Goal: Task Accomplishment & Management: Manage account settings

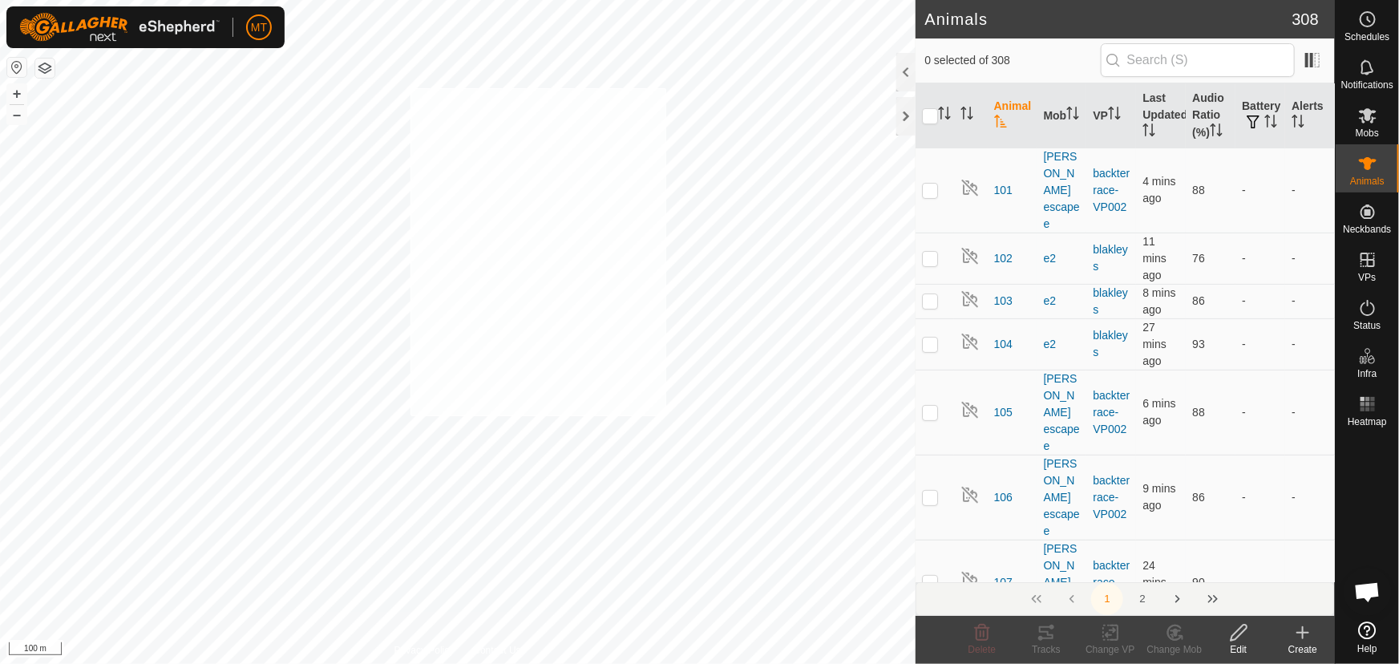
checkbox input "true"
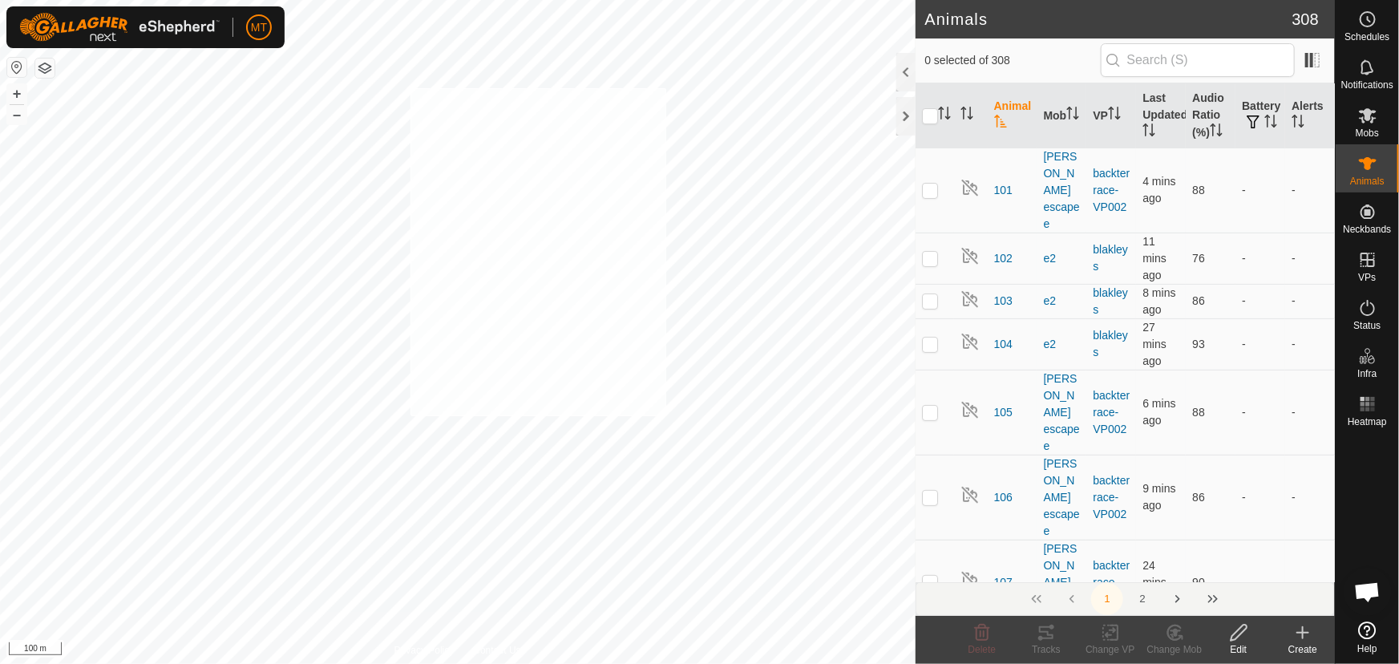
checkbox input "true"
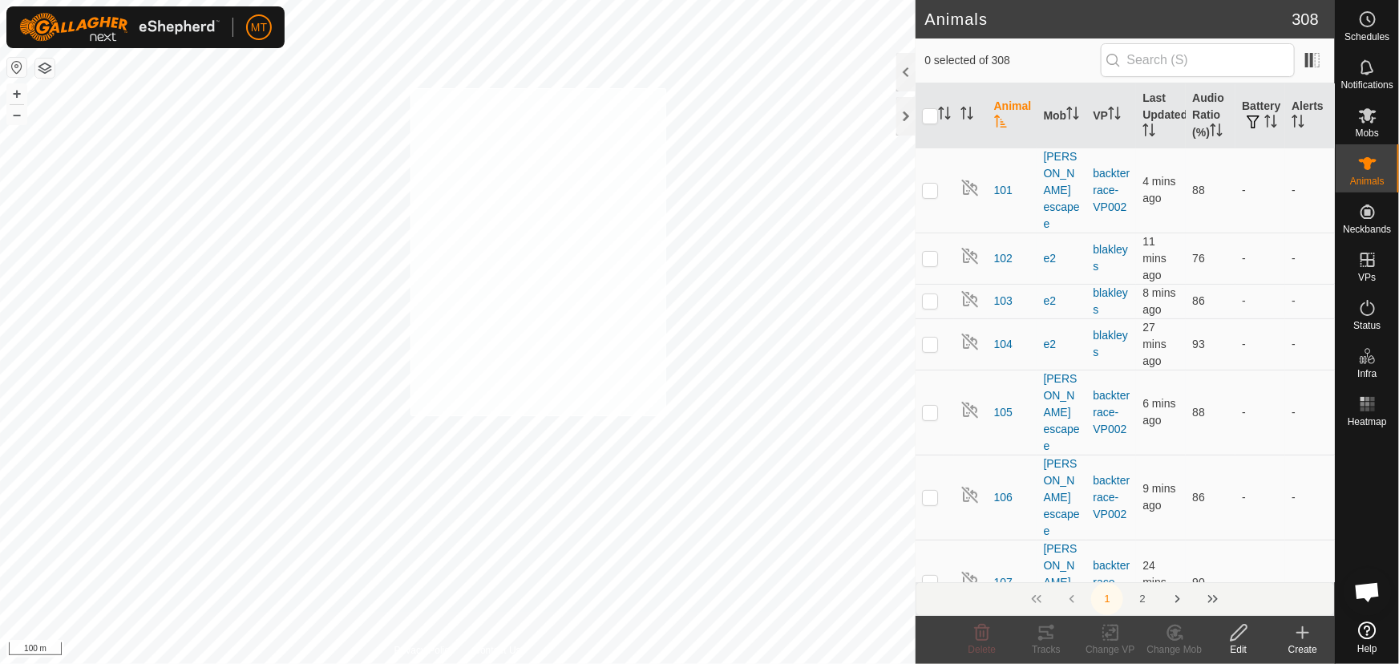
checkbox input "true"
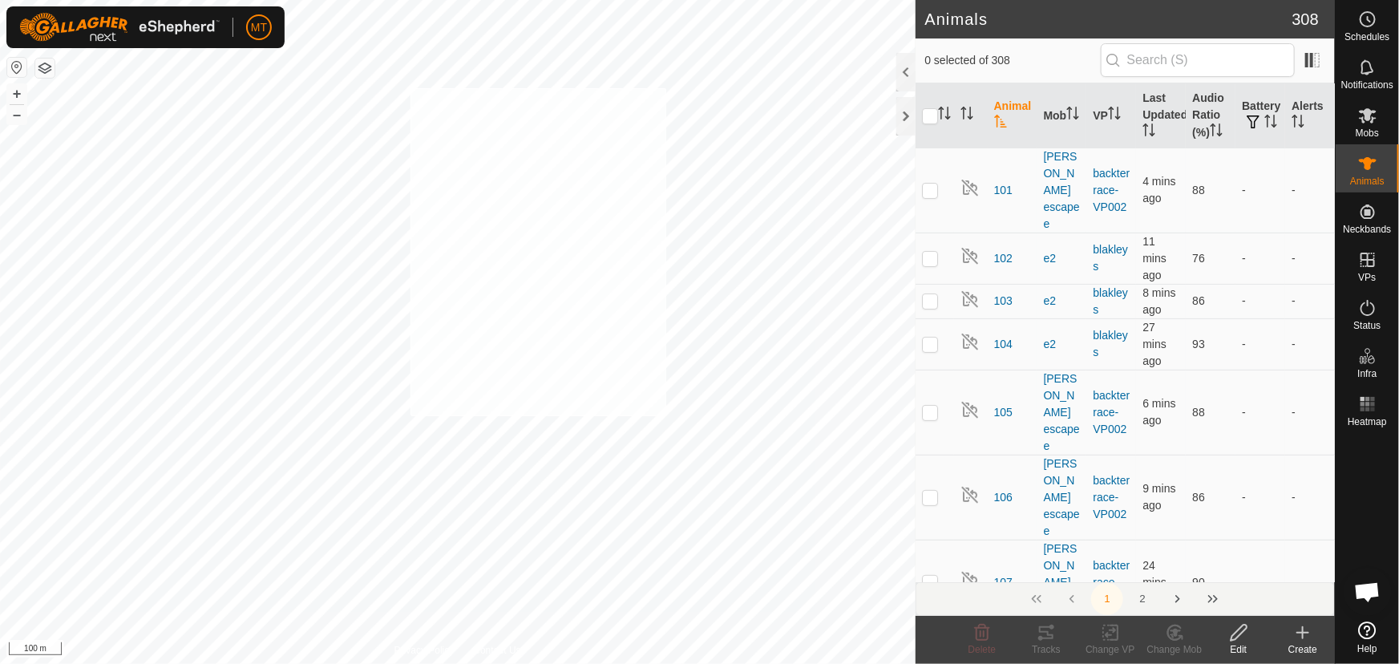
checkbox input "true"
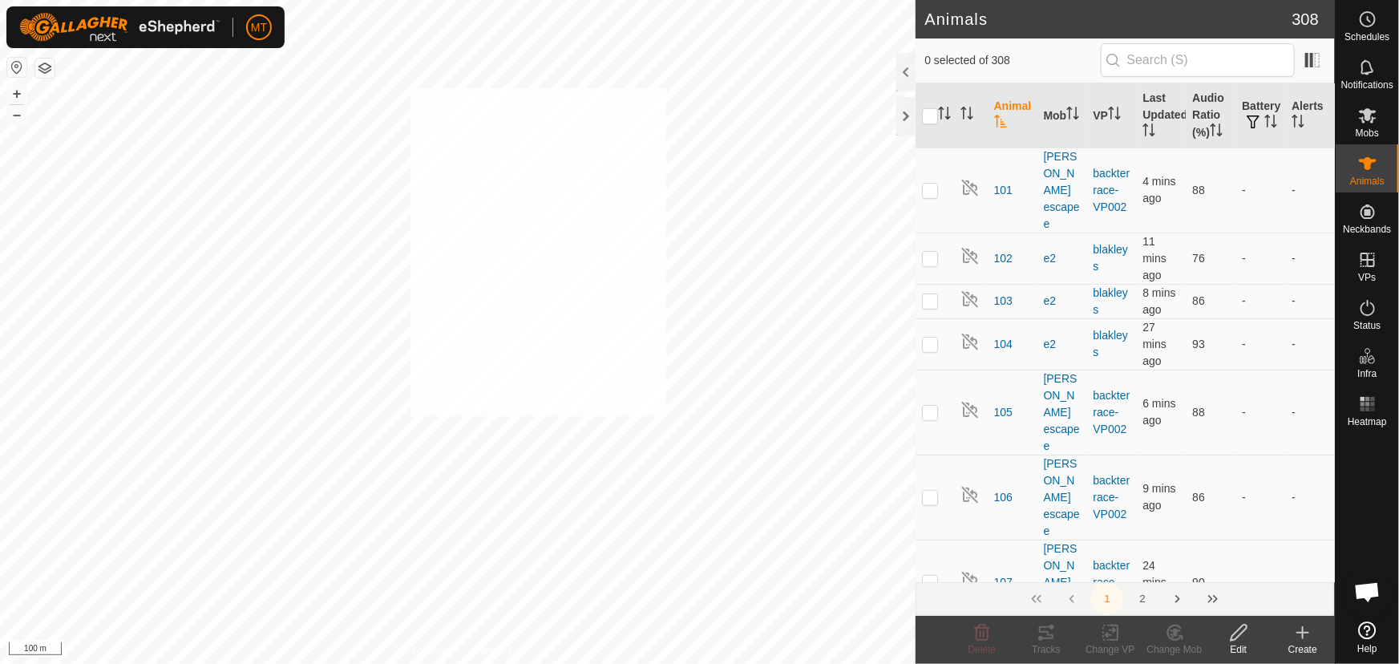
checkbox input "true"
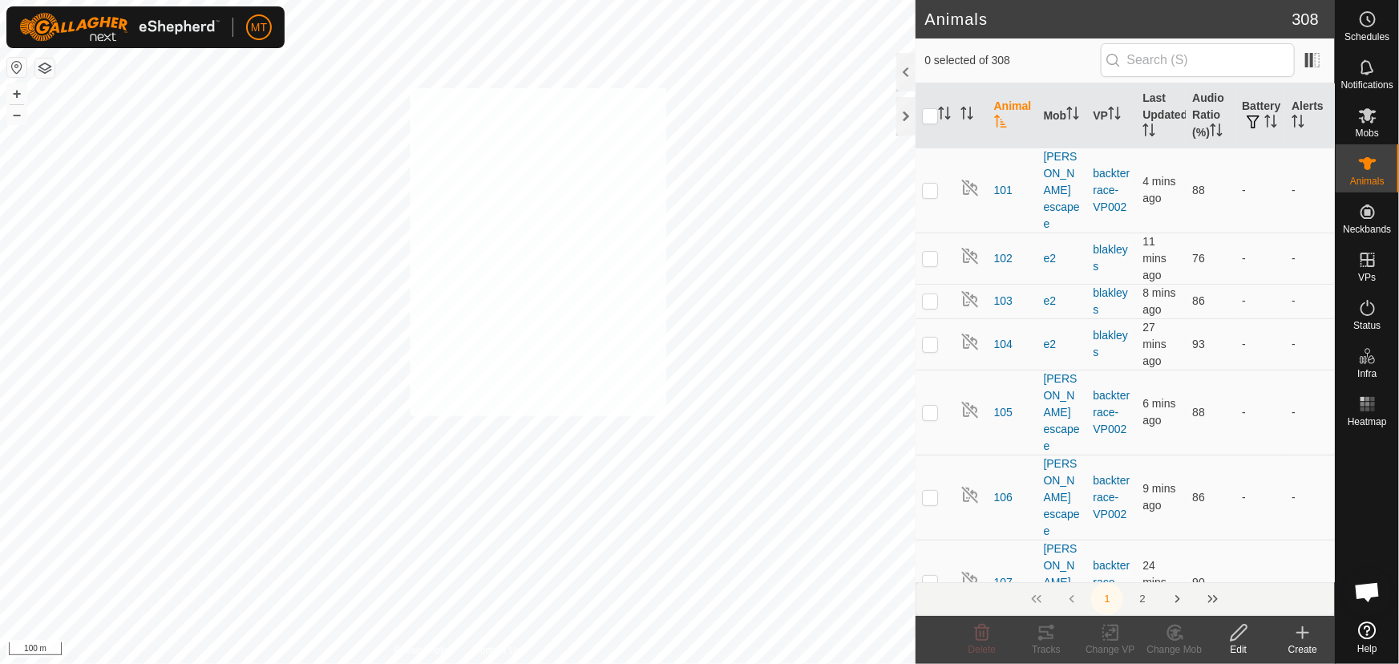
checkbox input "true"
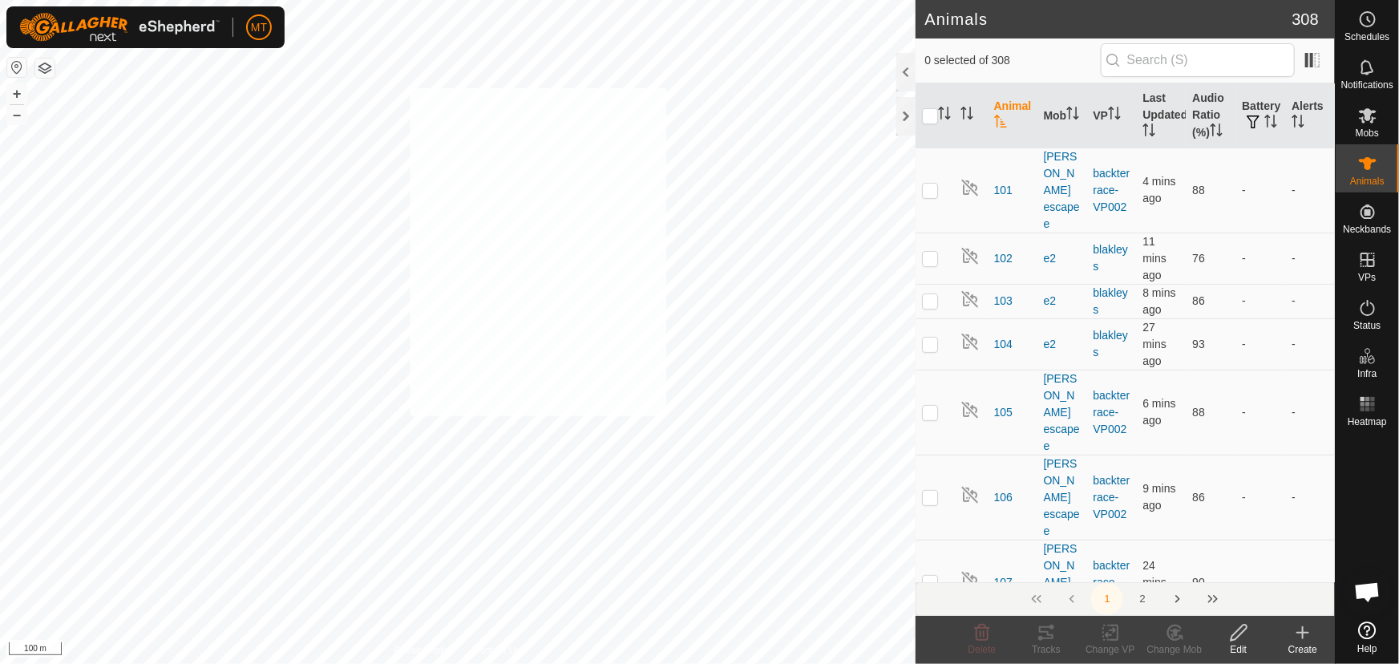
checkbox input "true"
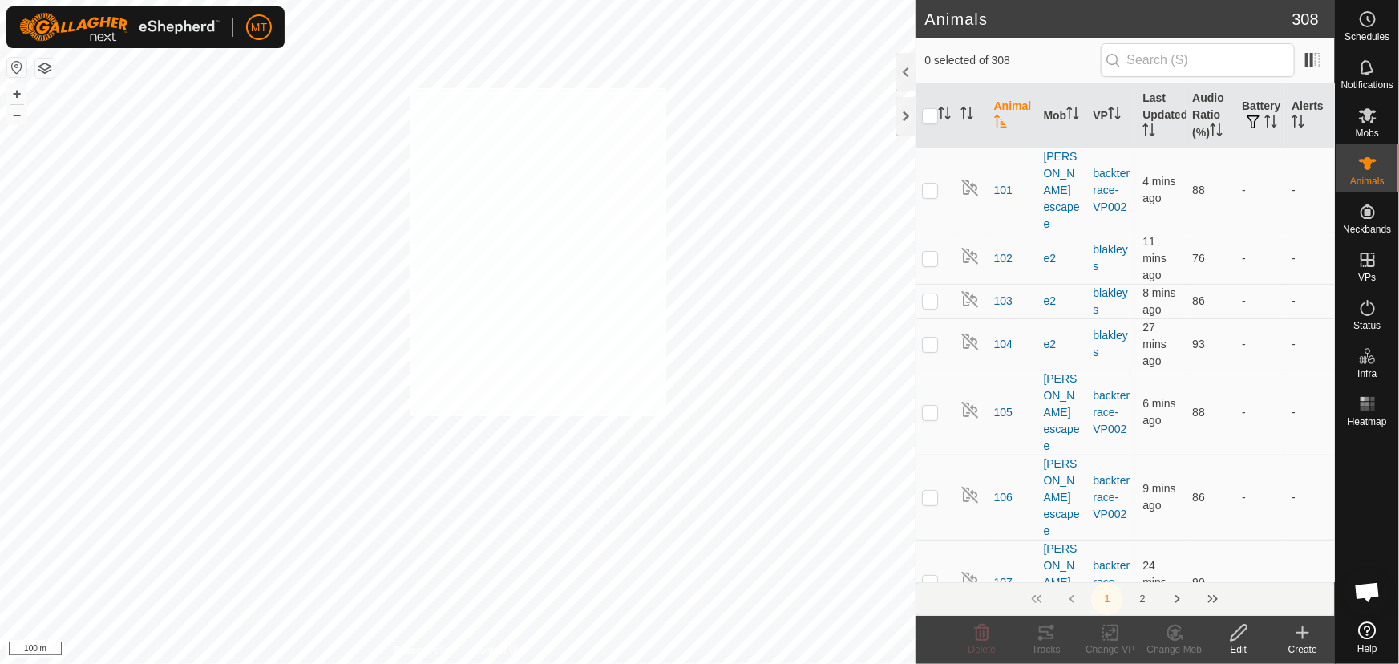
checkbox input "true"
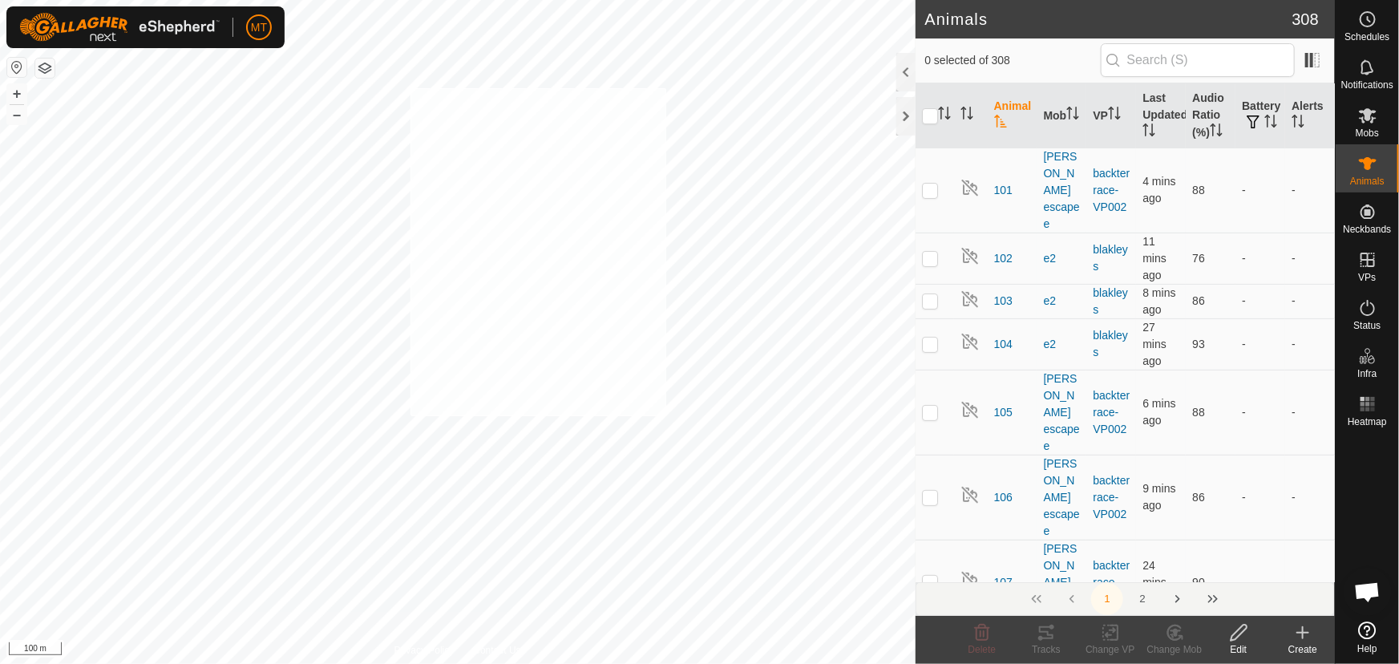
checkbox input "true"
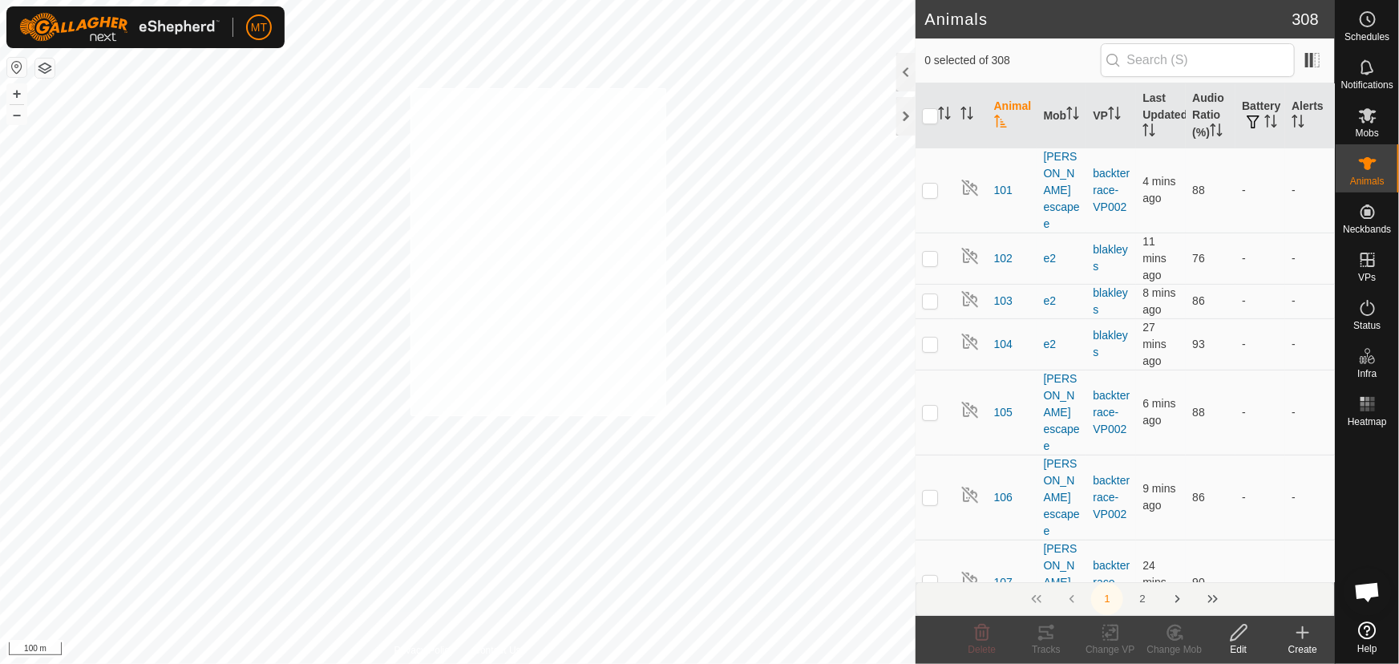
checkbox input "true"
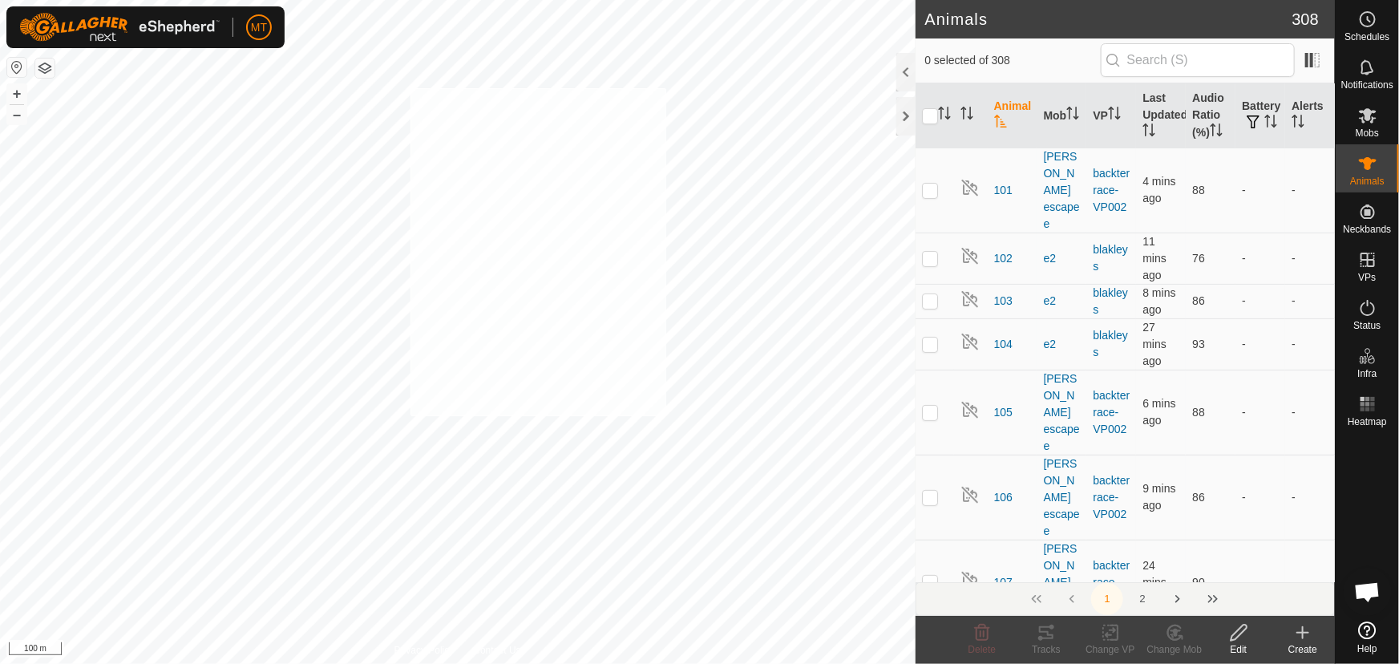
checkbox input "true"
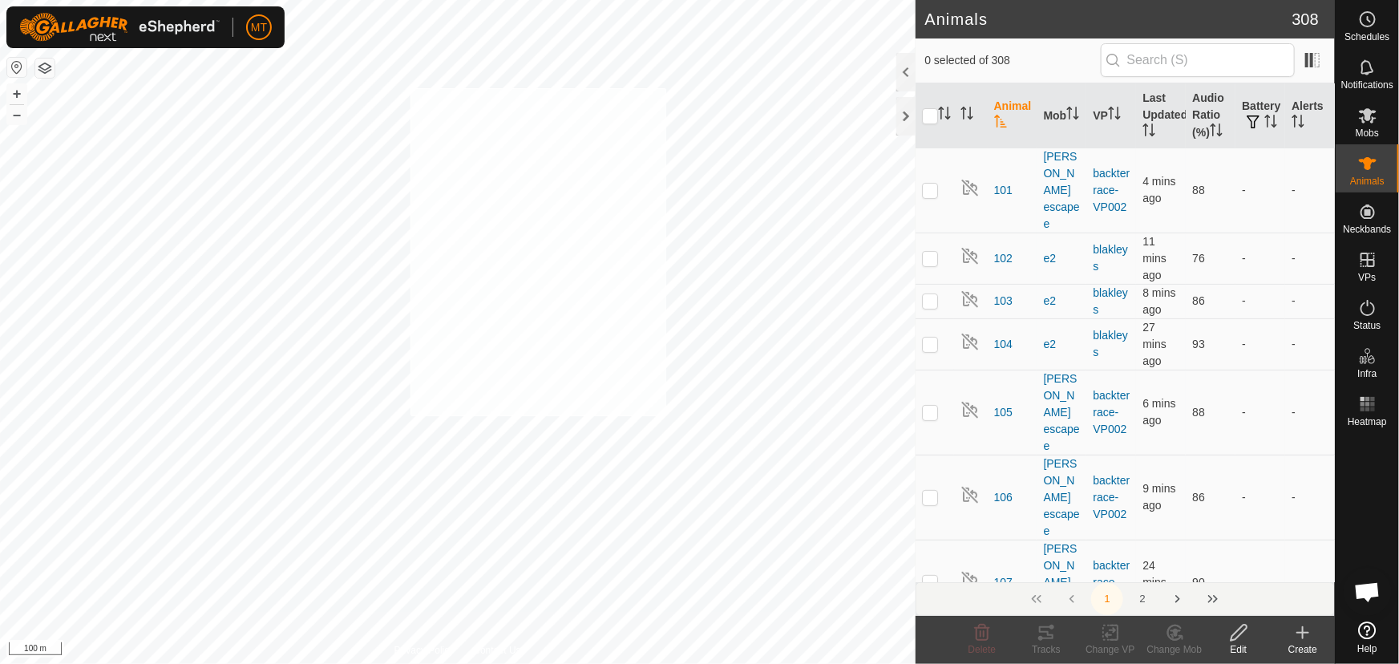
checkbox input "true"
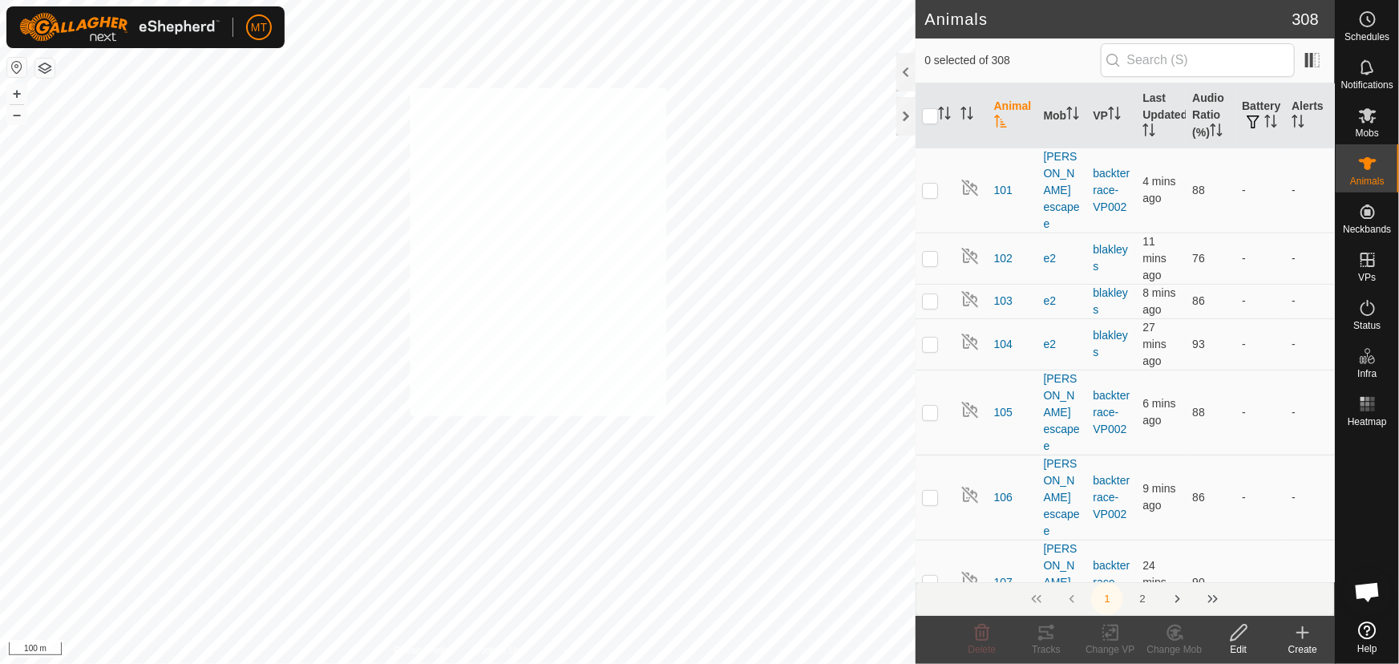
checkbox input "true"
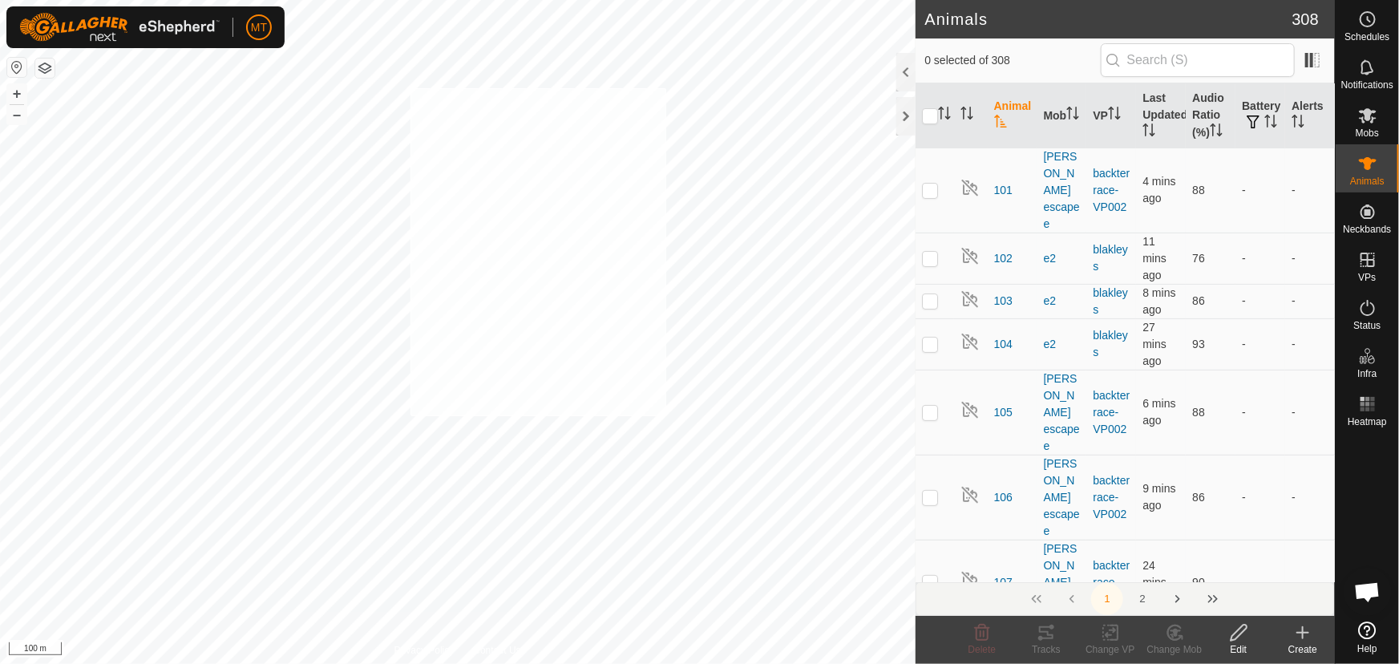
checkbox input "true"
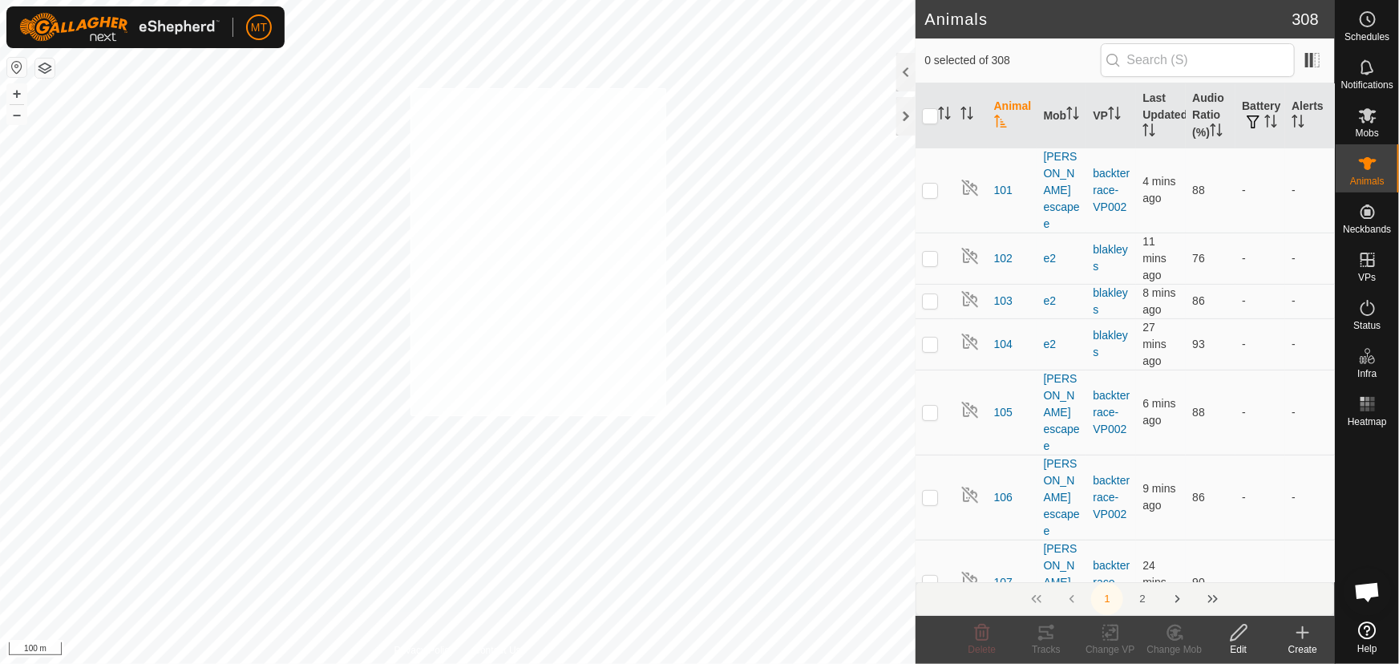
checkbox input "true"
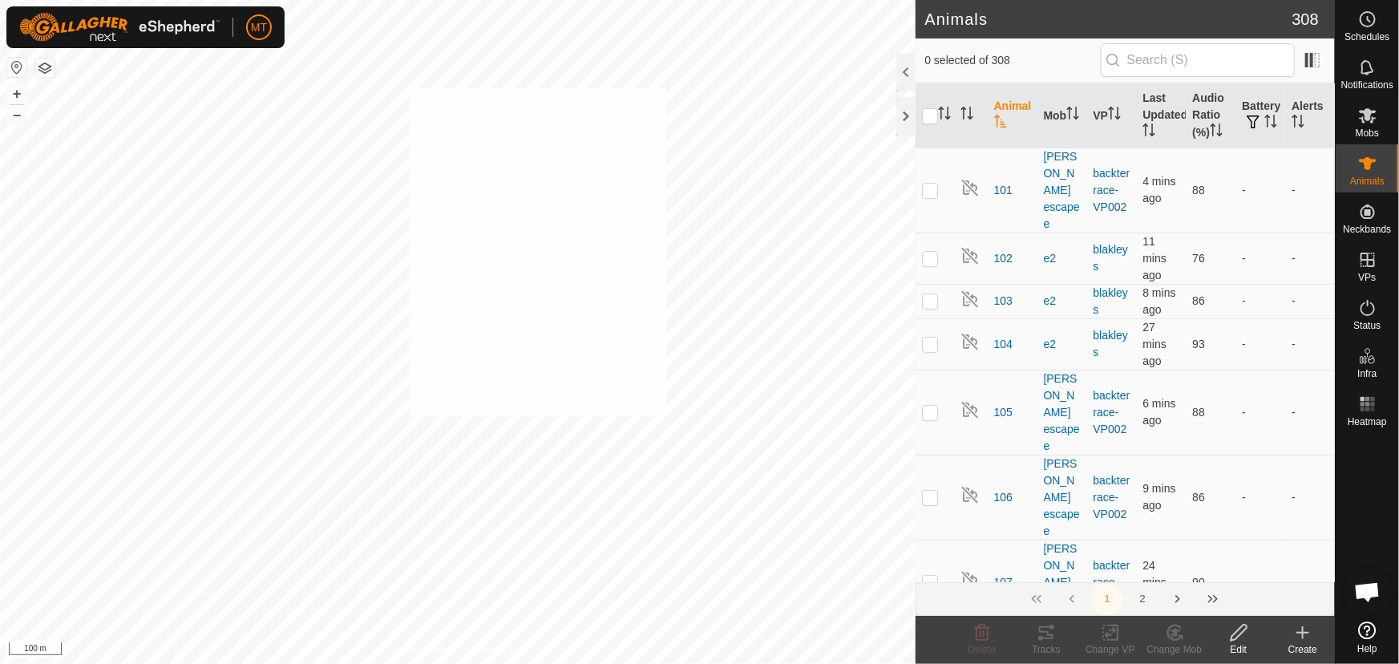
checkbox input "true"
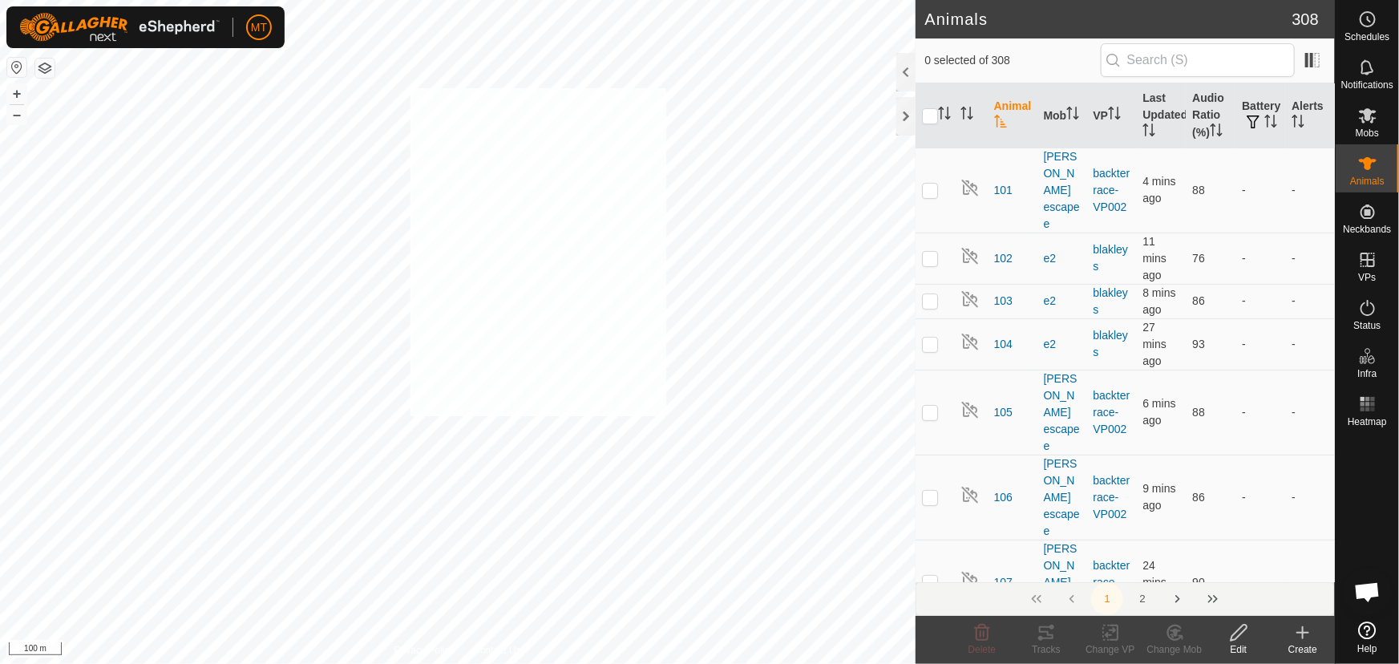
checkbox input "true"
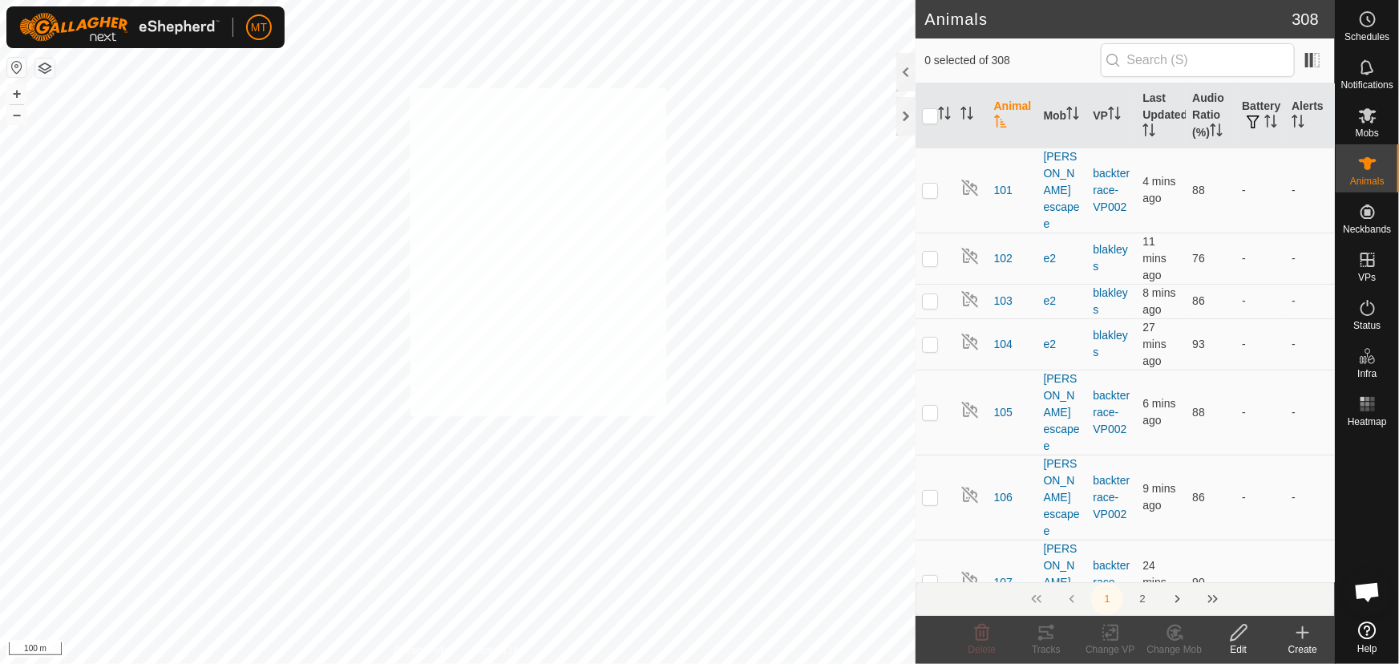
checkbox input "true"
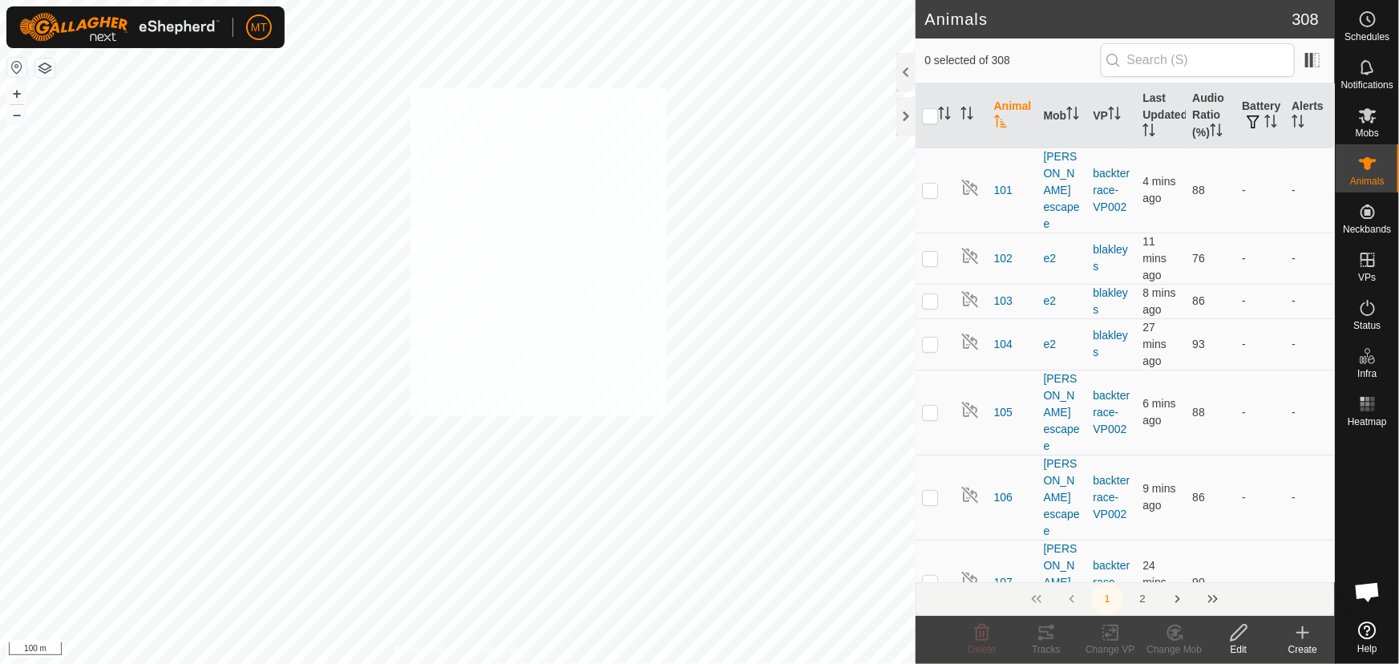
checkbox input "true"
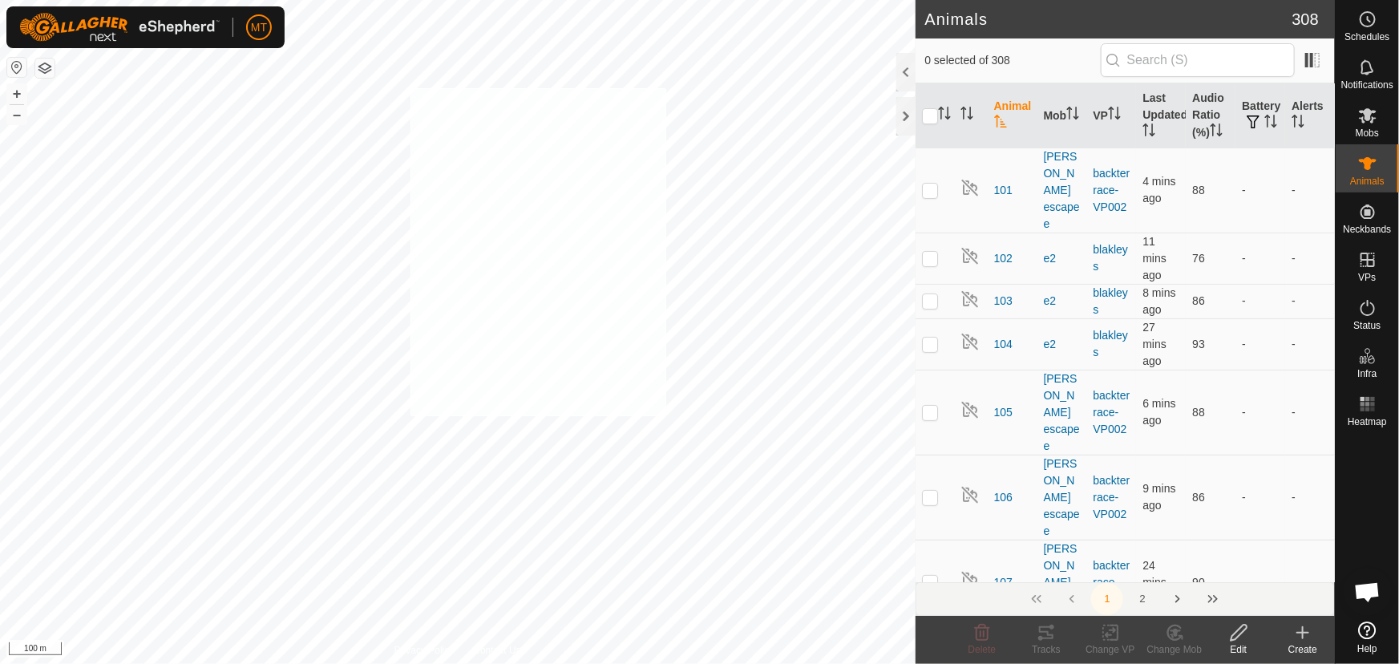
checkbox input "true"
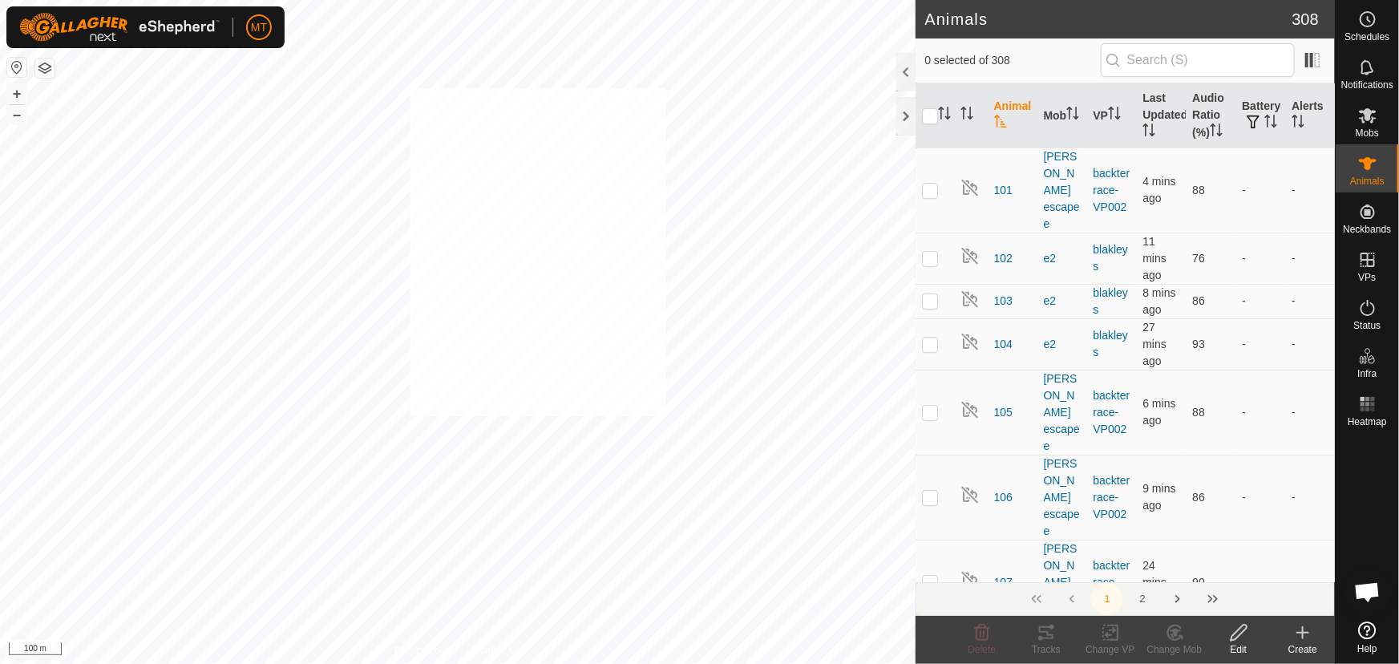
checkbox input "true"
click at [1181, 627] on icon at bounding box center [1175, 632] width 20 height 19
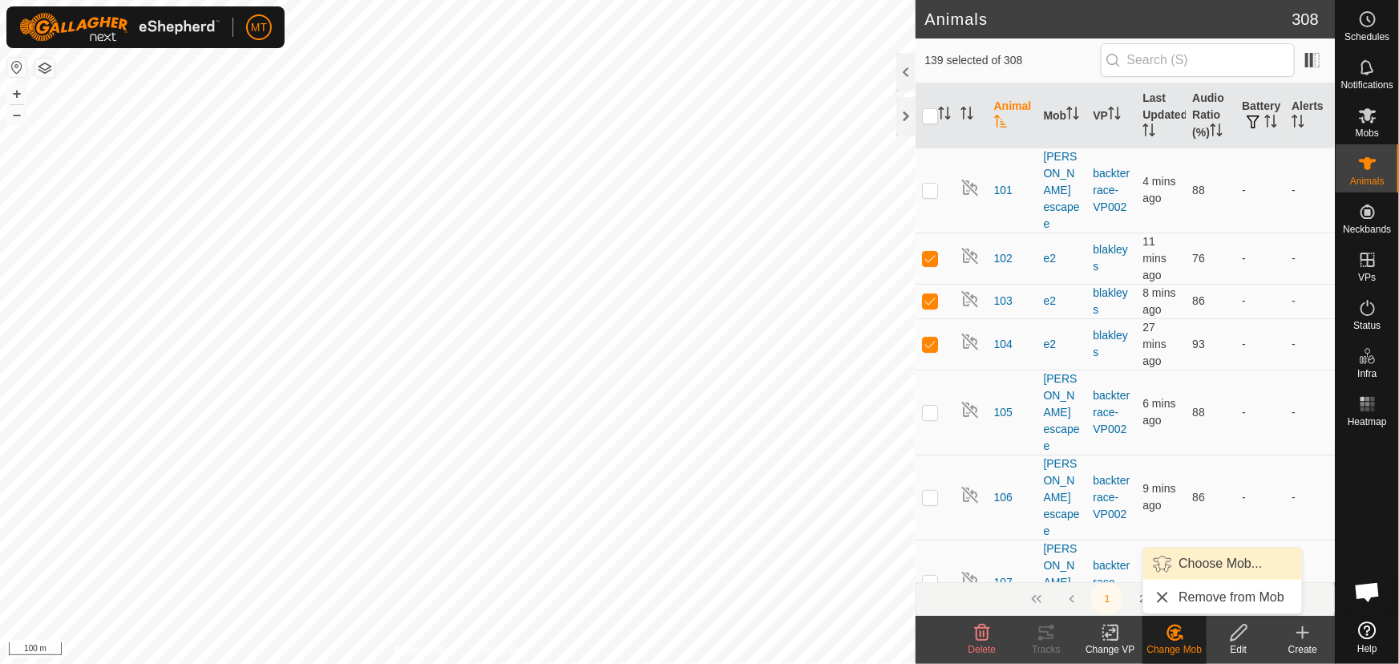
click at [1182, 569] on link "Choose Mob..." at bounding box center [1222, 564] width 159 height 32
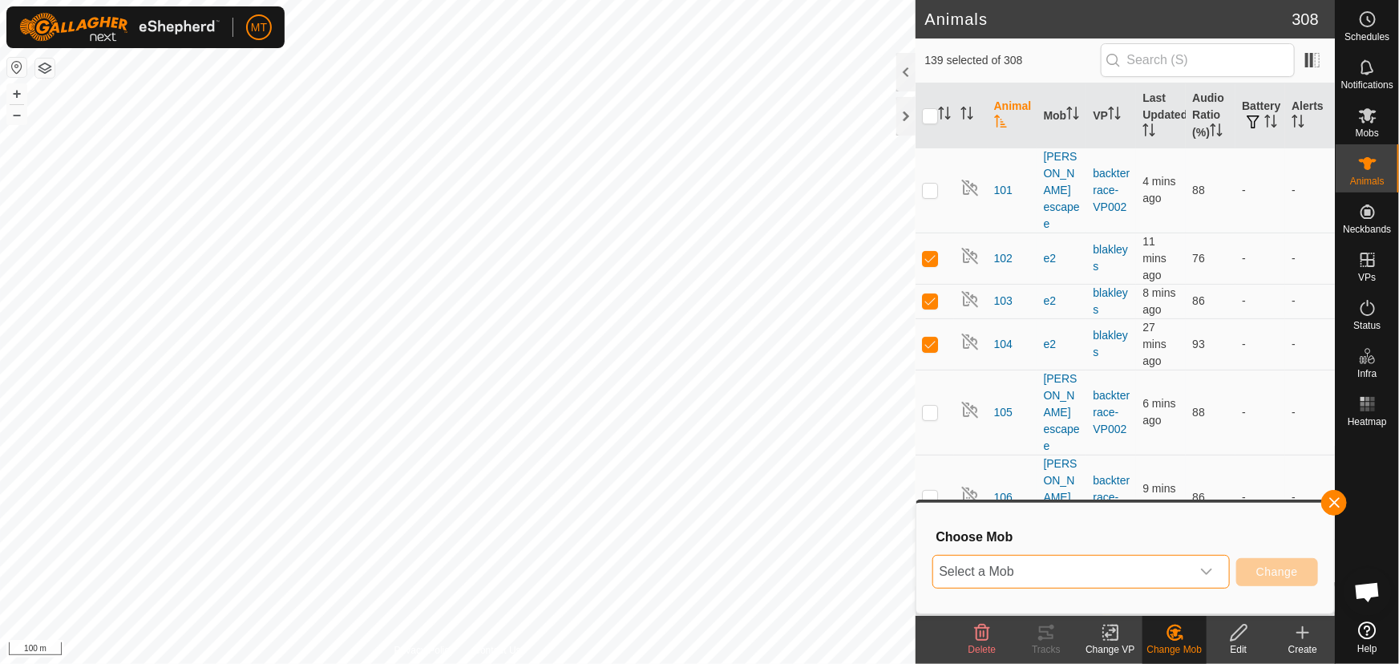
click at [1097, 561] on span "Select a Mob" at bounding box center [1061, 572] width 257 height 32
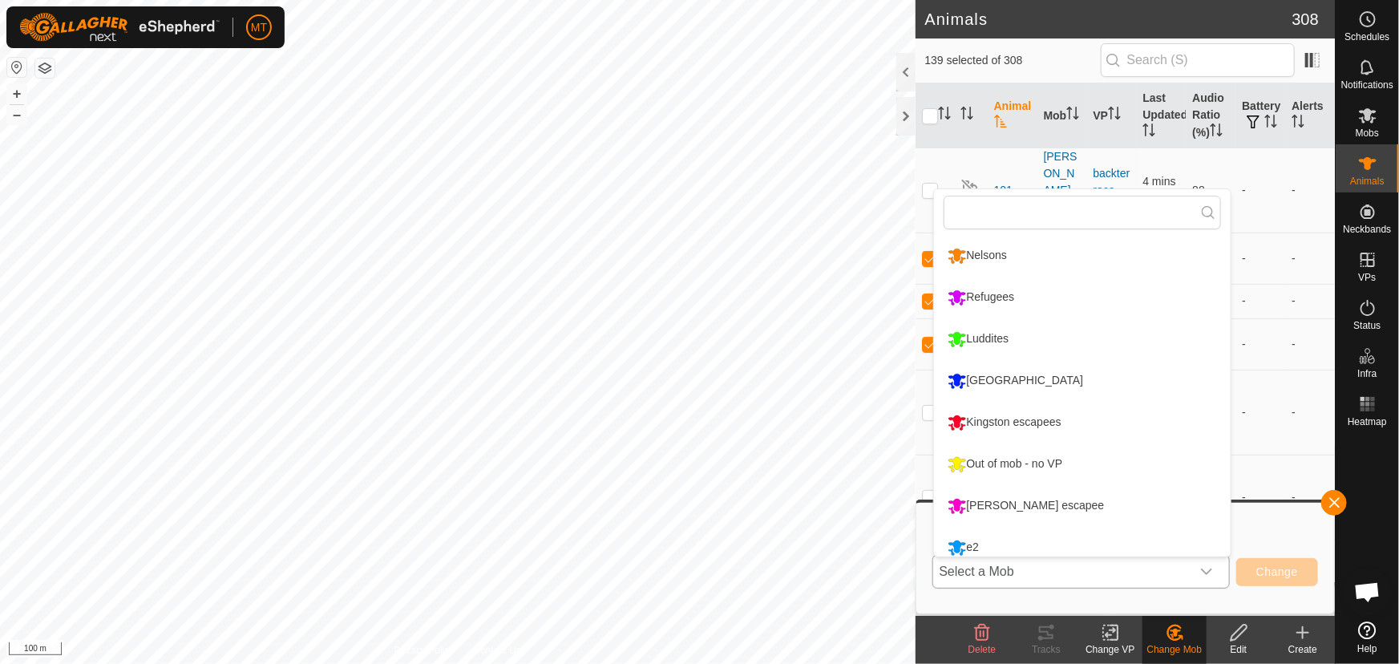
scroll to position [10, 0]
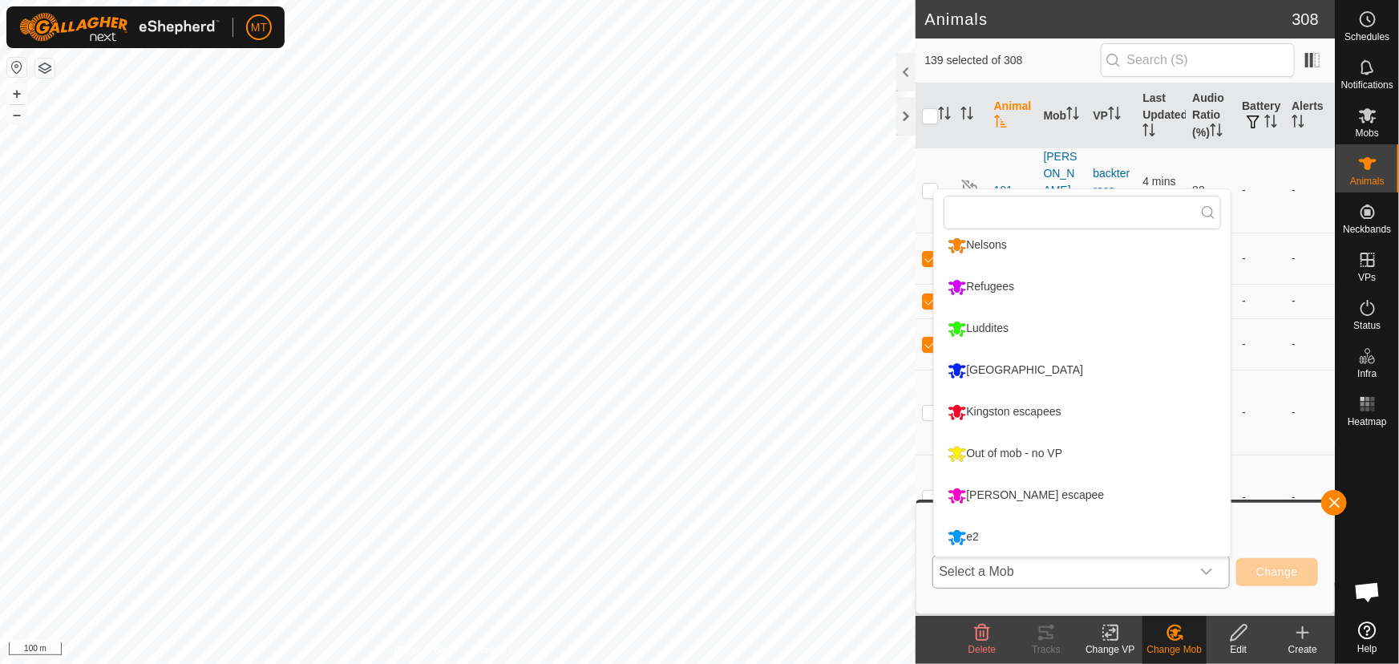
click at [988, 541] on li "e2" at bounding box center [1082, 537] width 297 height 40
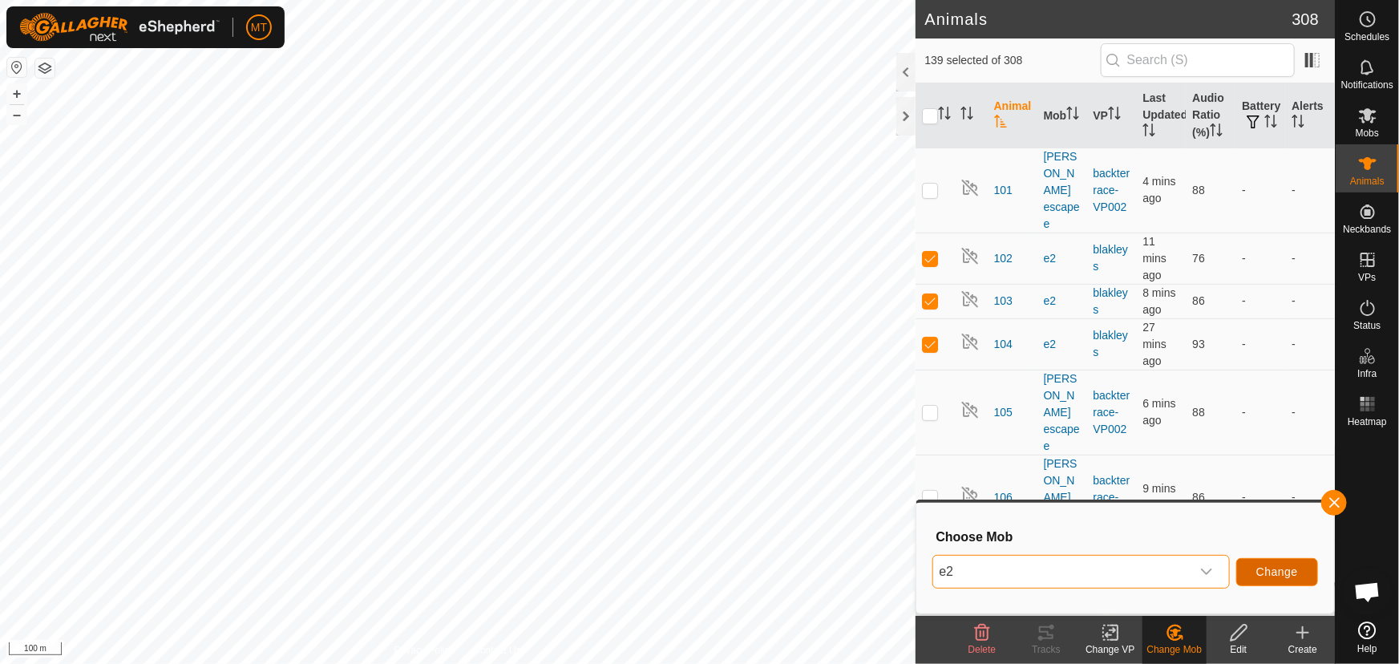
click at [1270, 571] on span "Change" at bounding box center [1277, 571] width 42 height 13
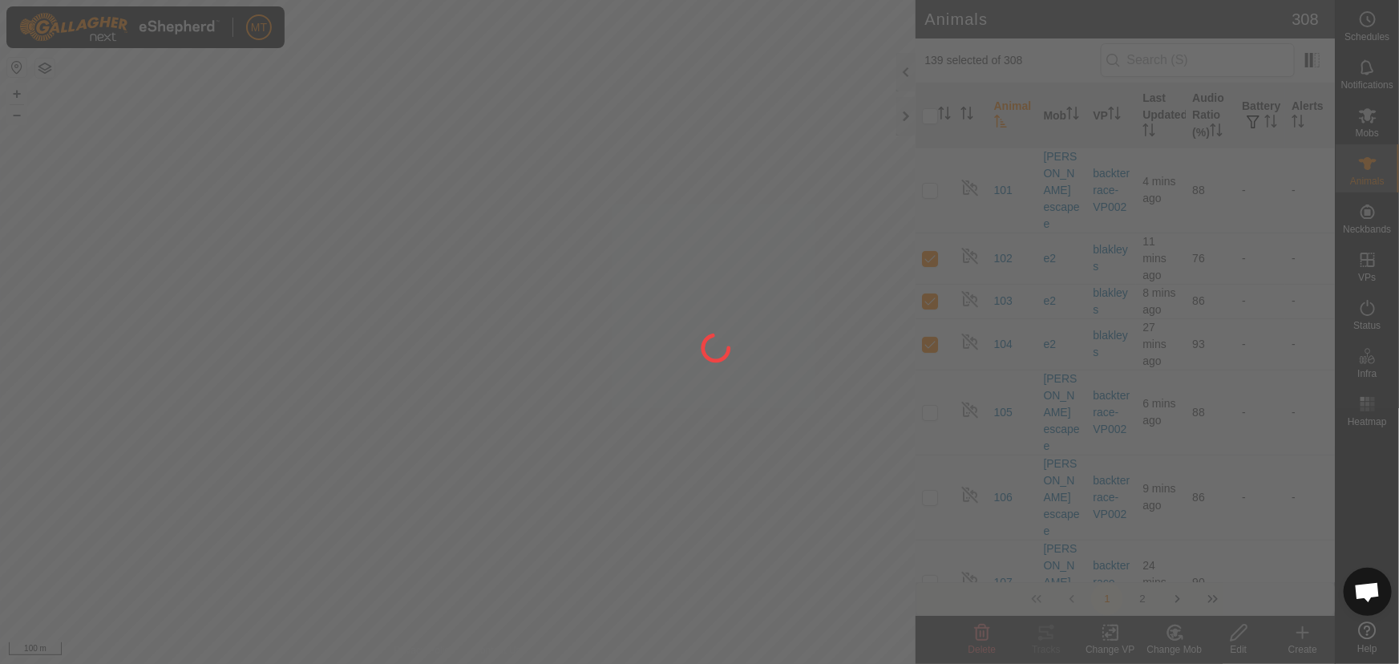
checkbox input "false"
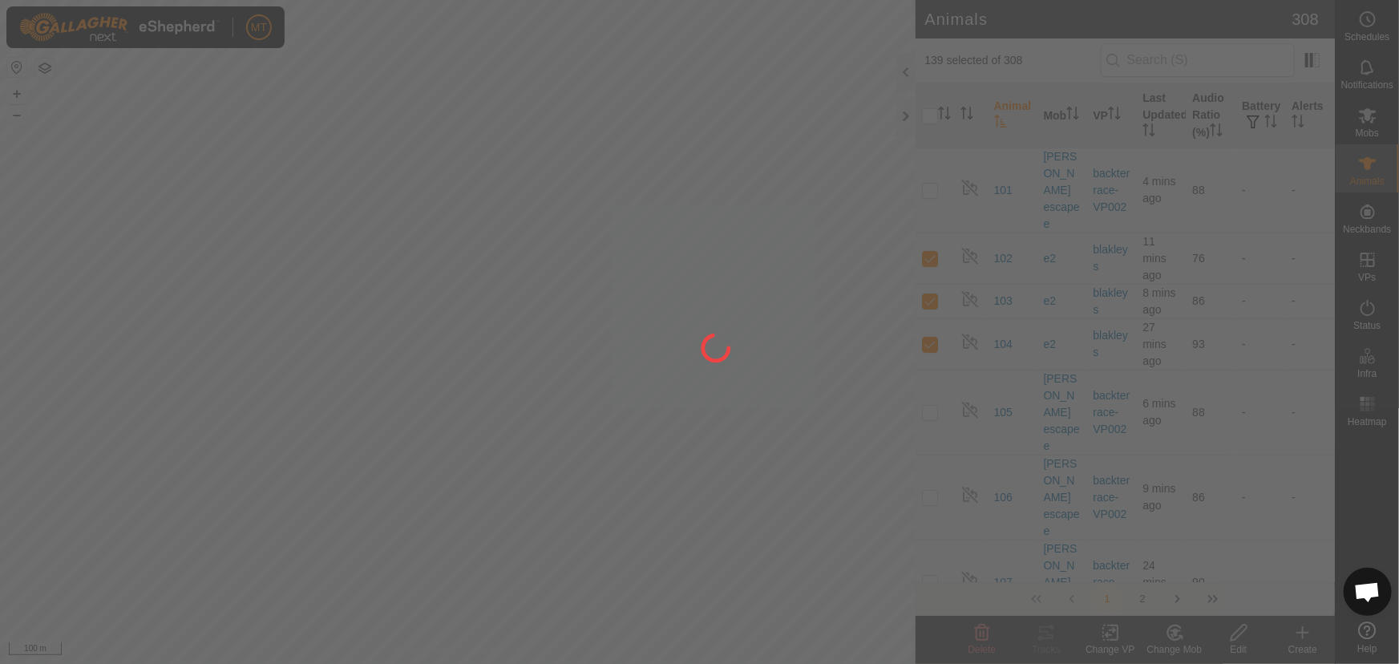
checkbox input "false"
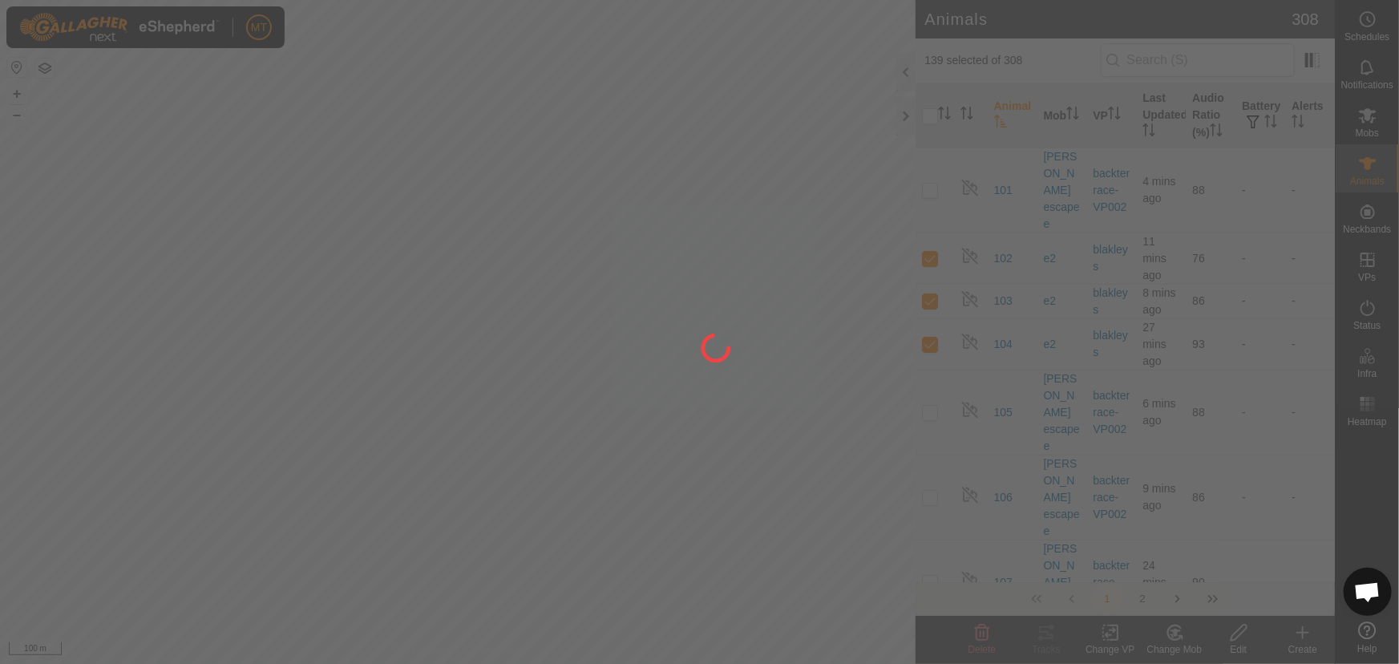
checkbox input "false"
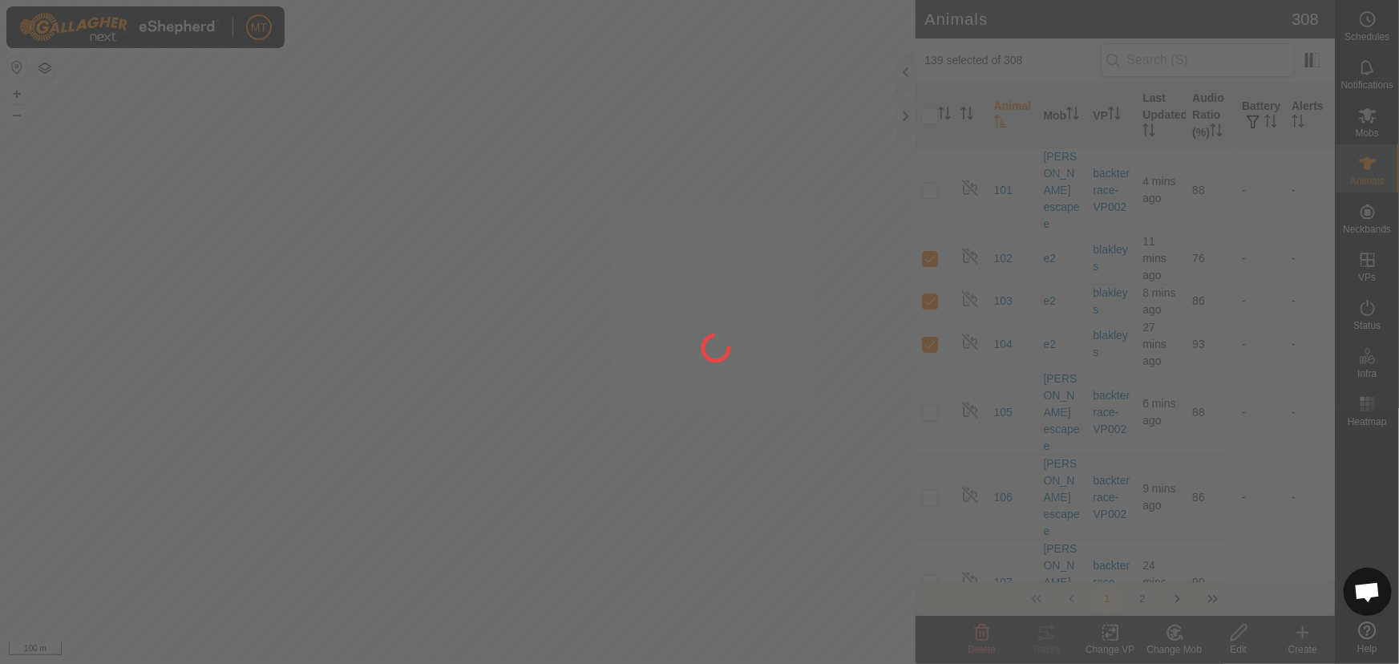
checkbox input "false"
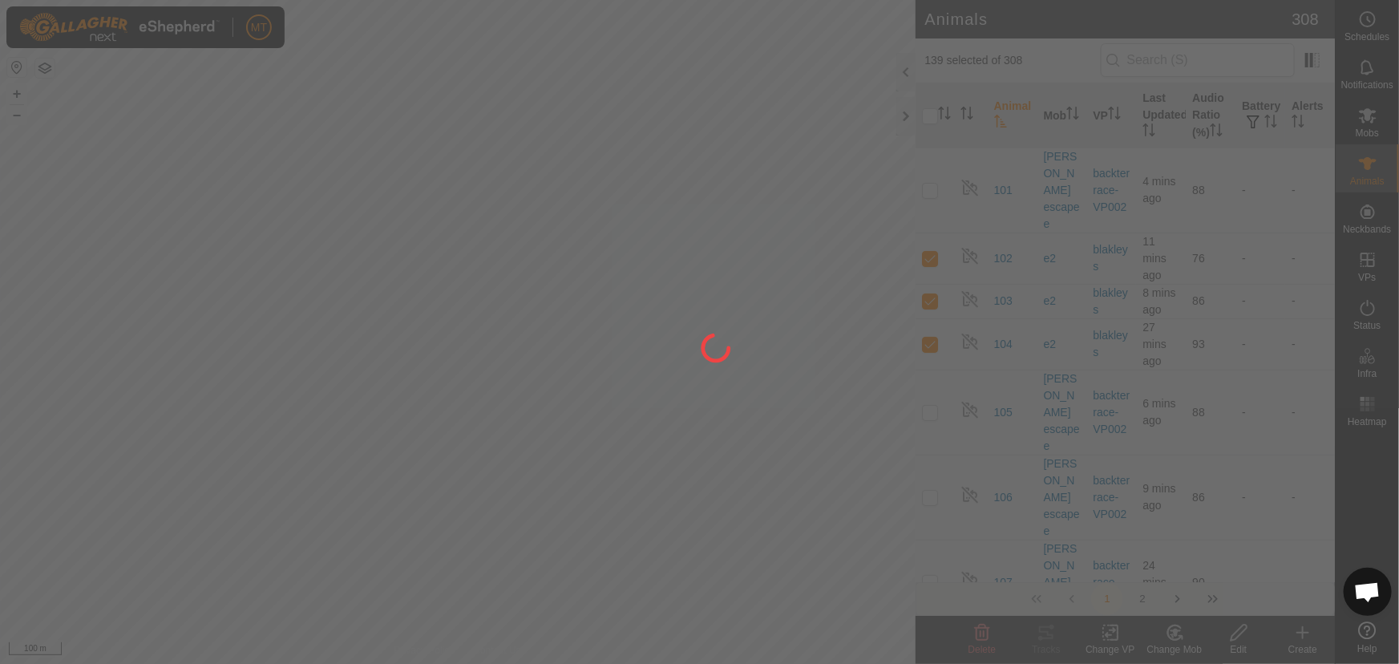
checkbox input "false"
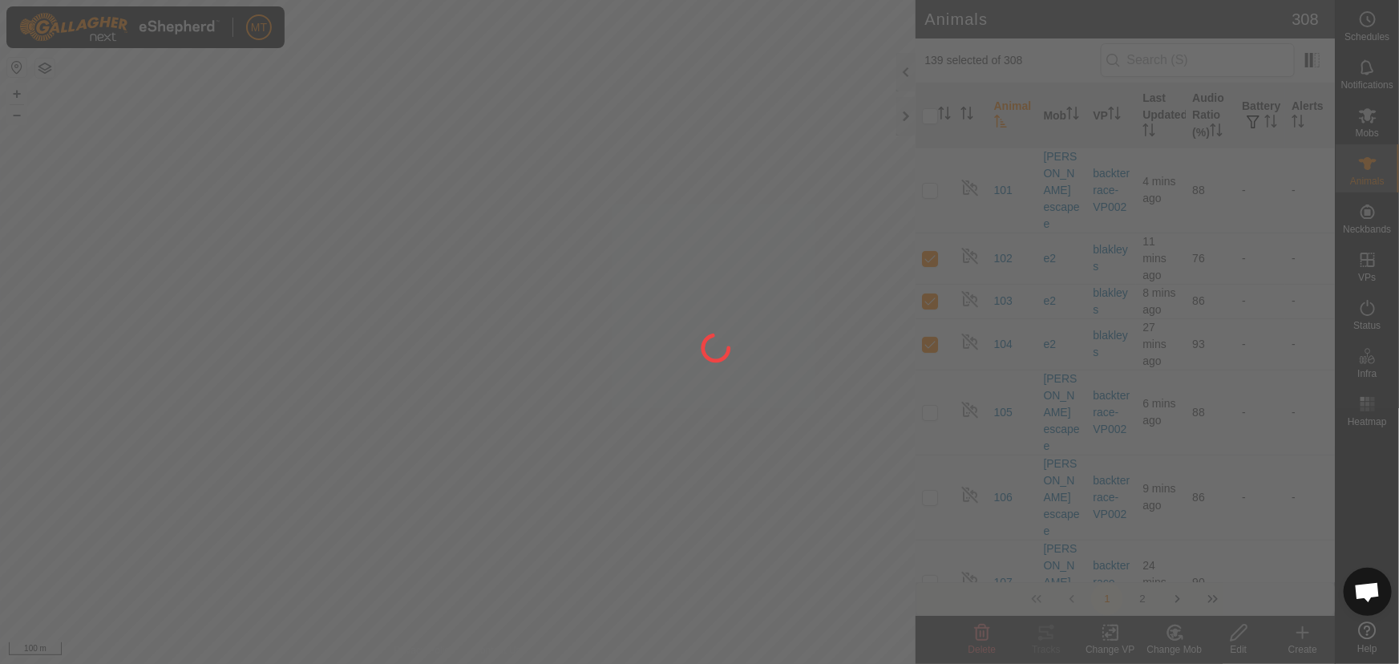
checkbox input "false"
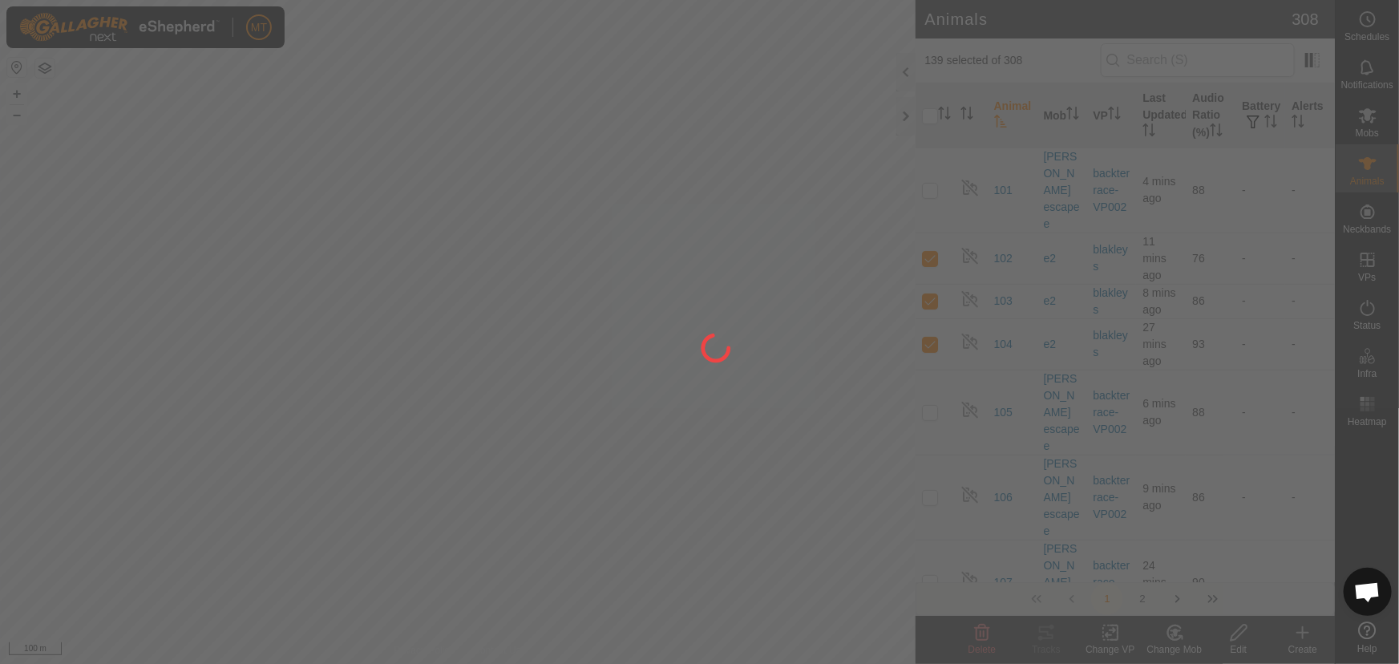
checkbox input "false"
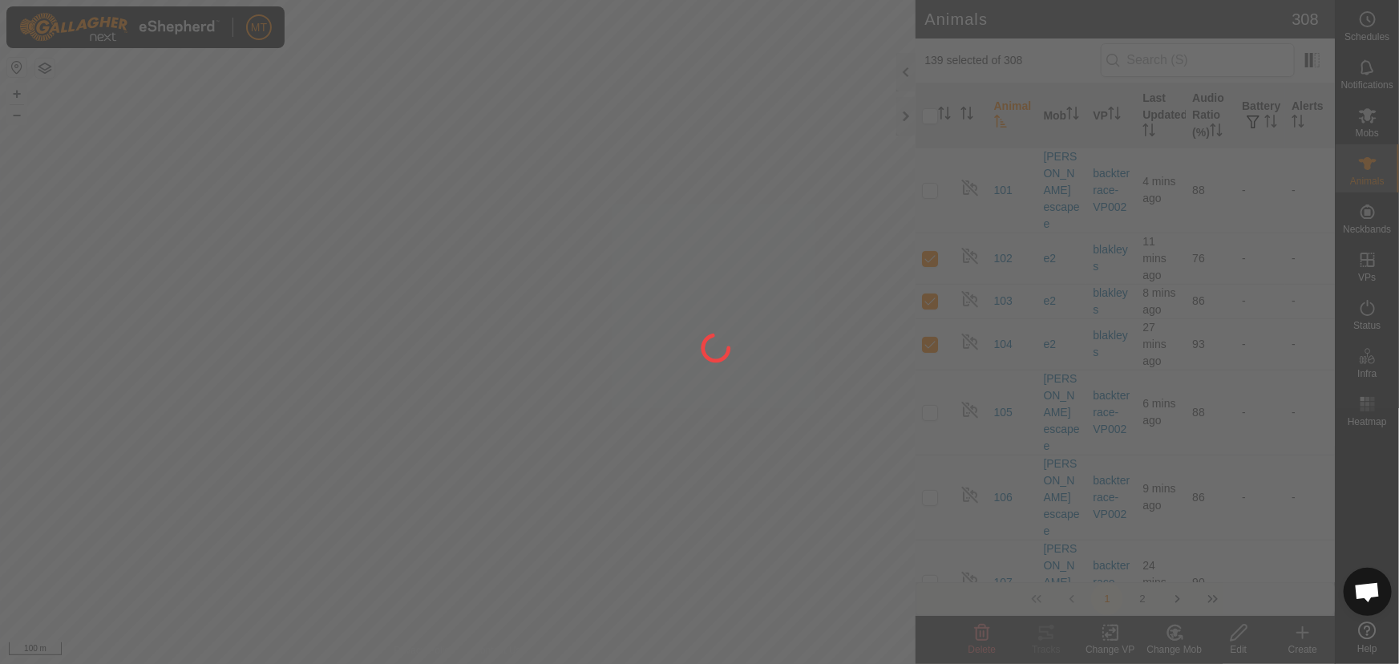
checkbox input "false"
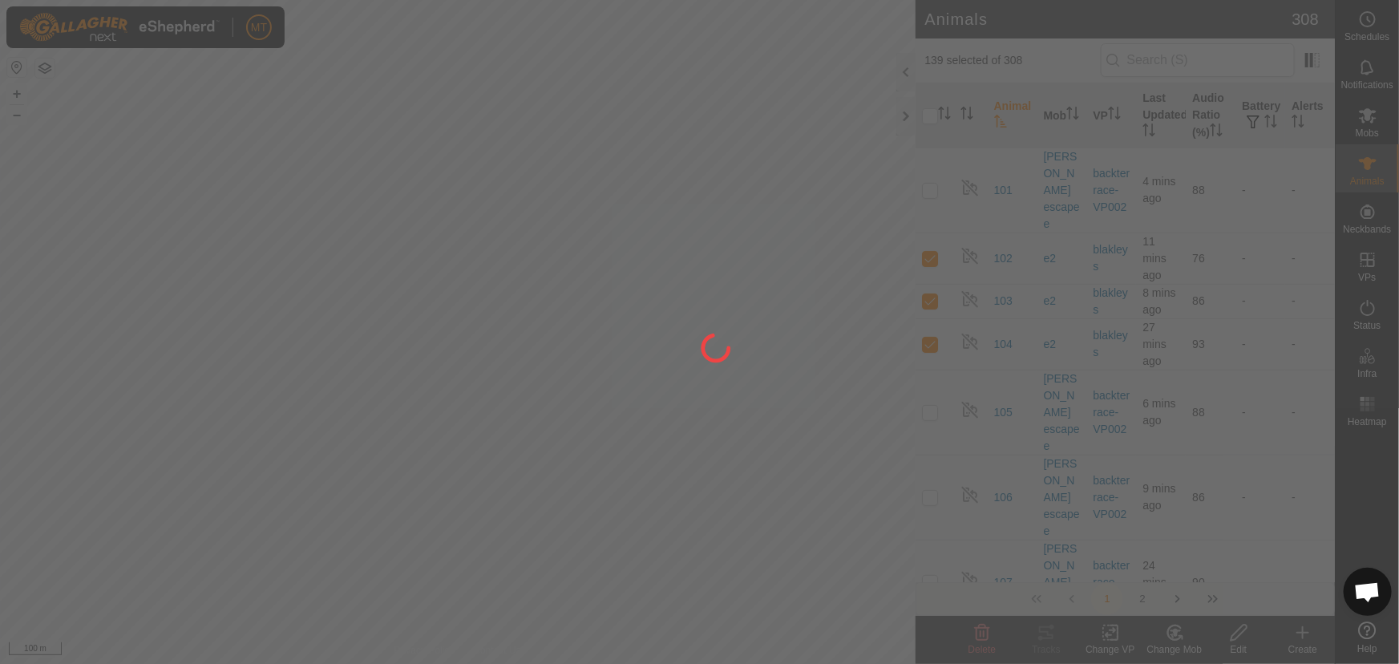
checkbox input "false"
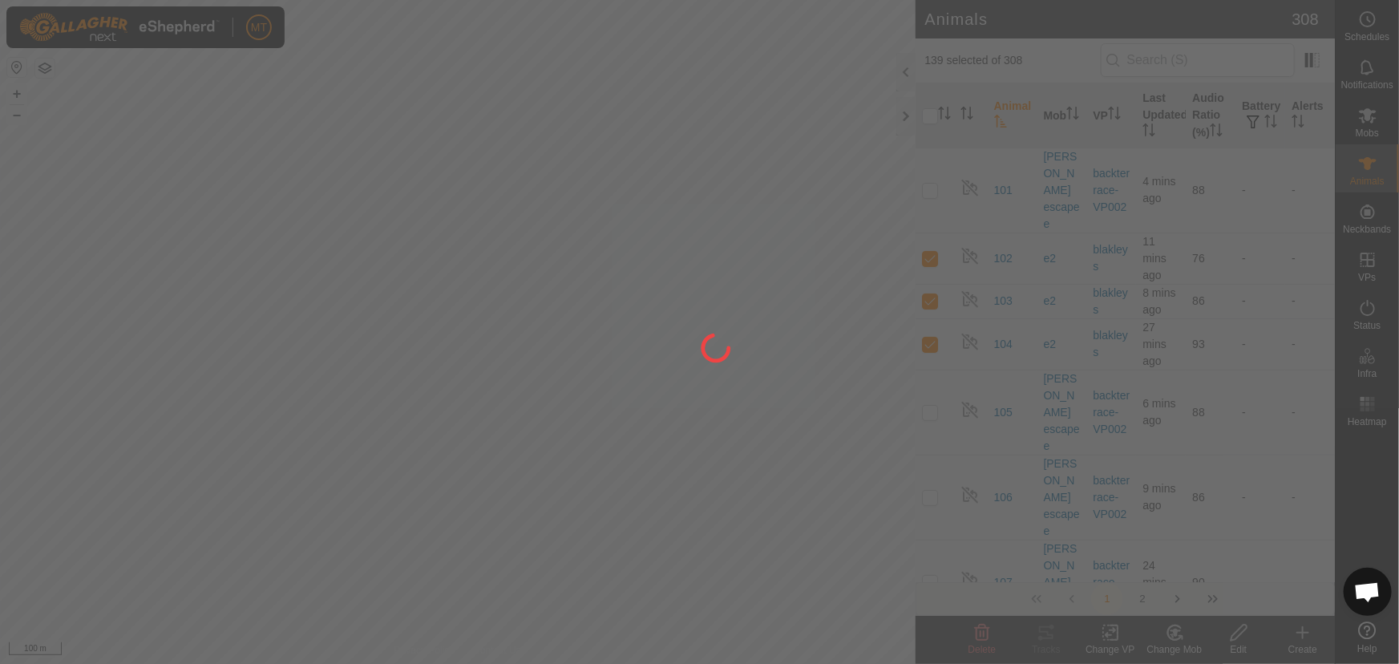
checkbox input "false"
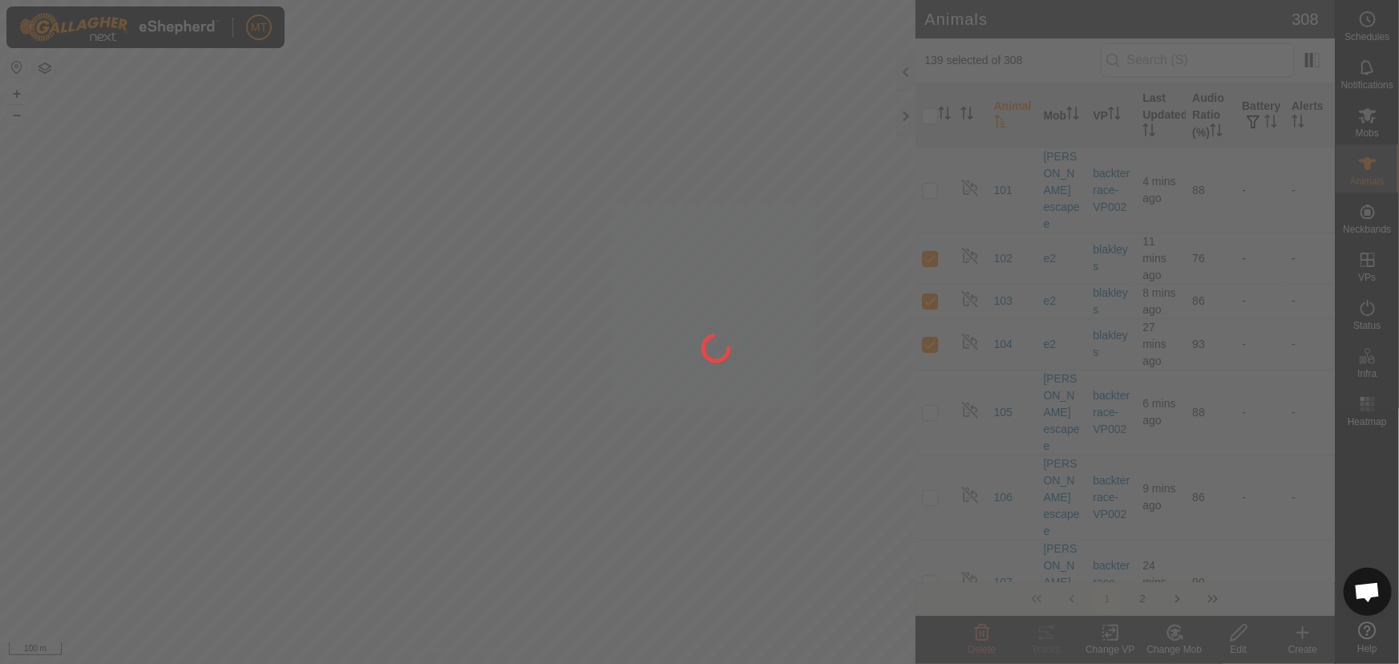
checkbox input "false"
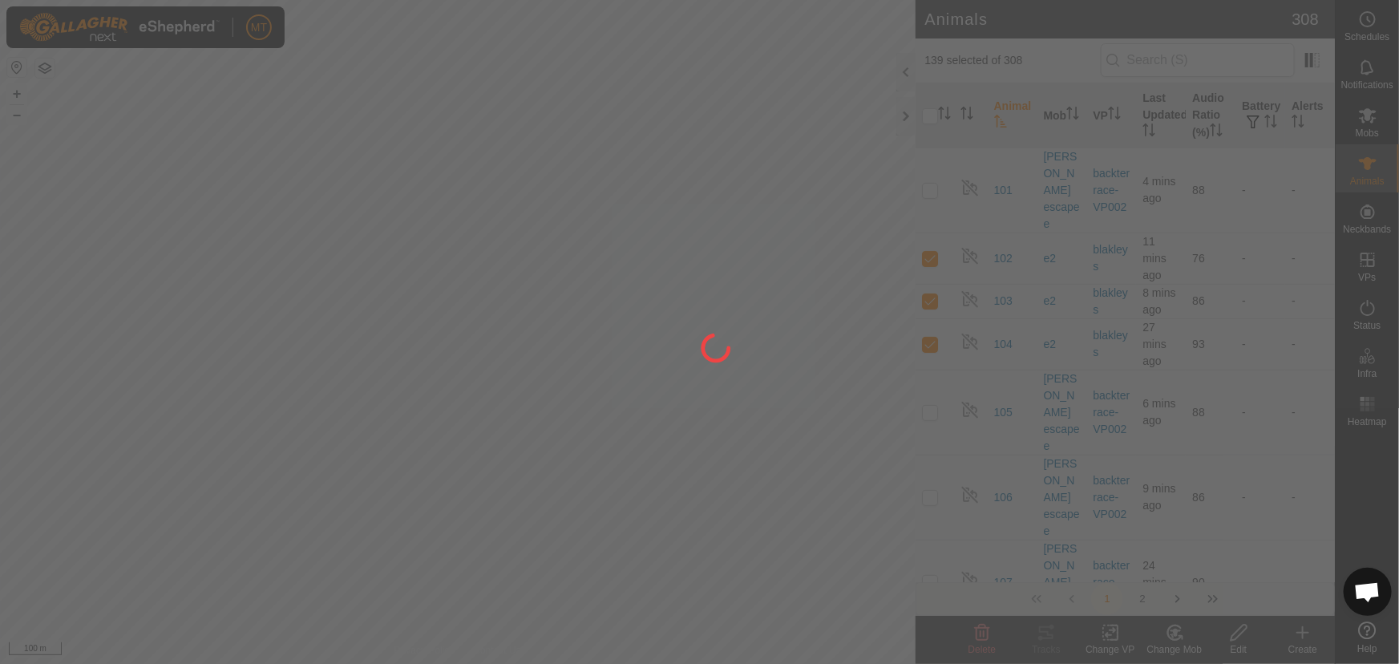
checkbox input "false"
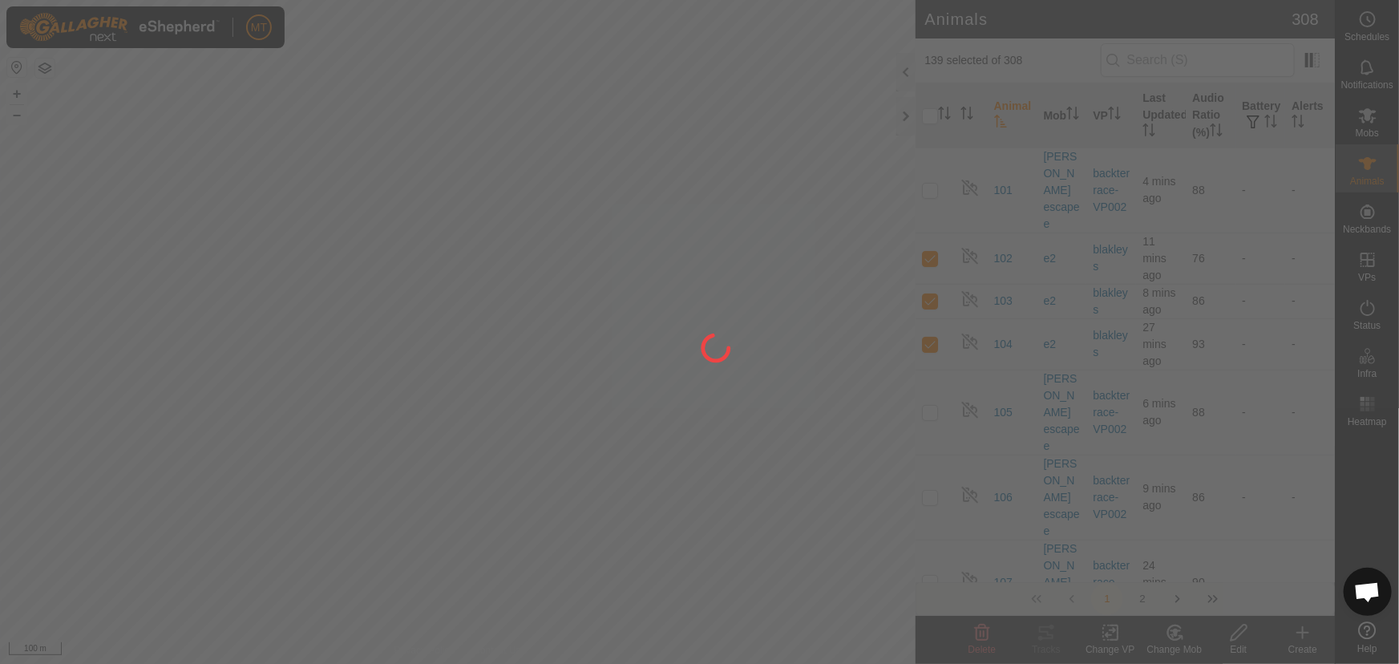
checkbox input "false"
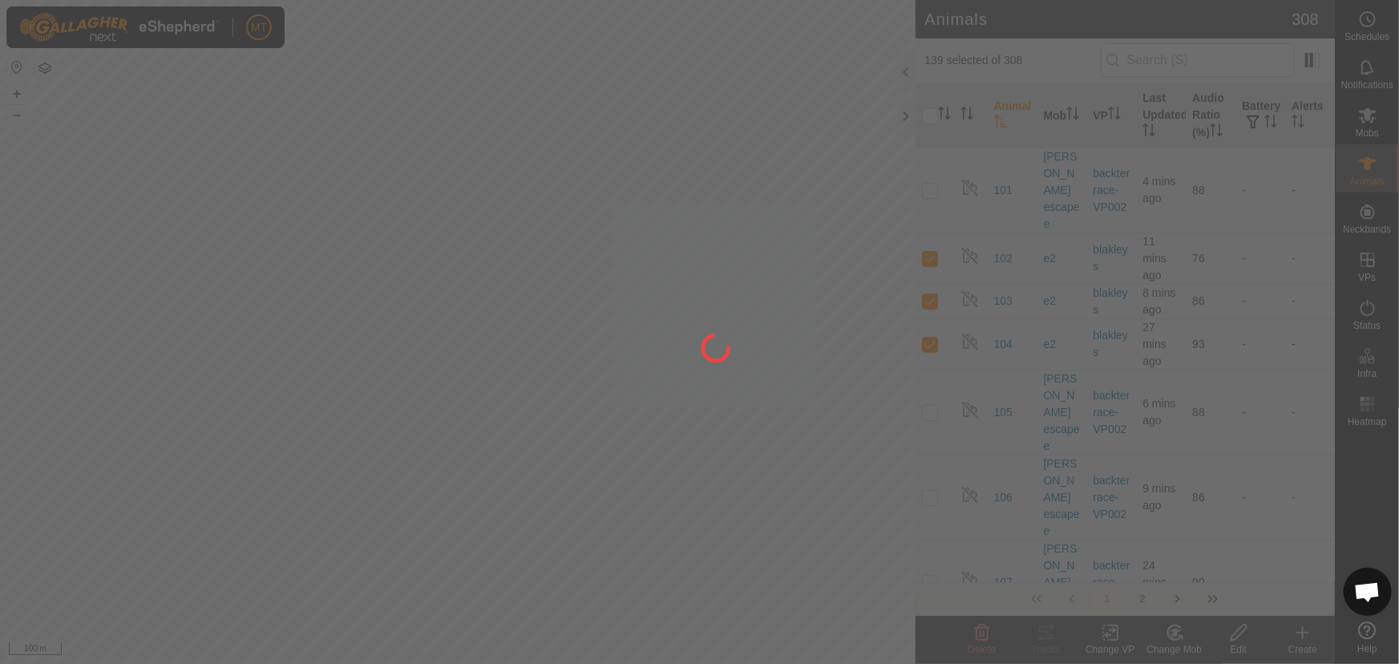
checkbox input "false"
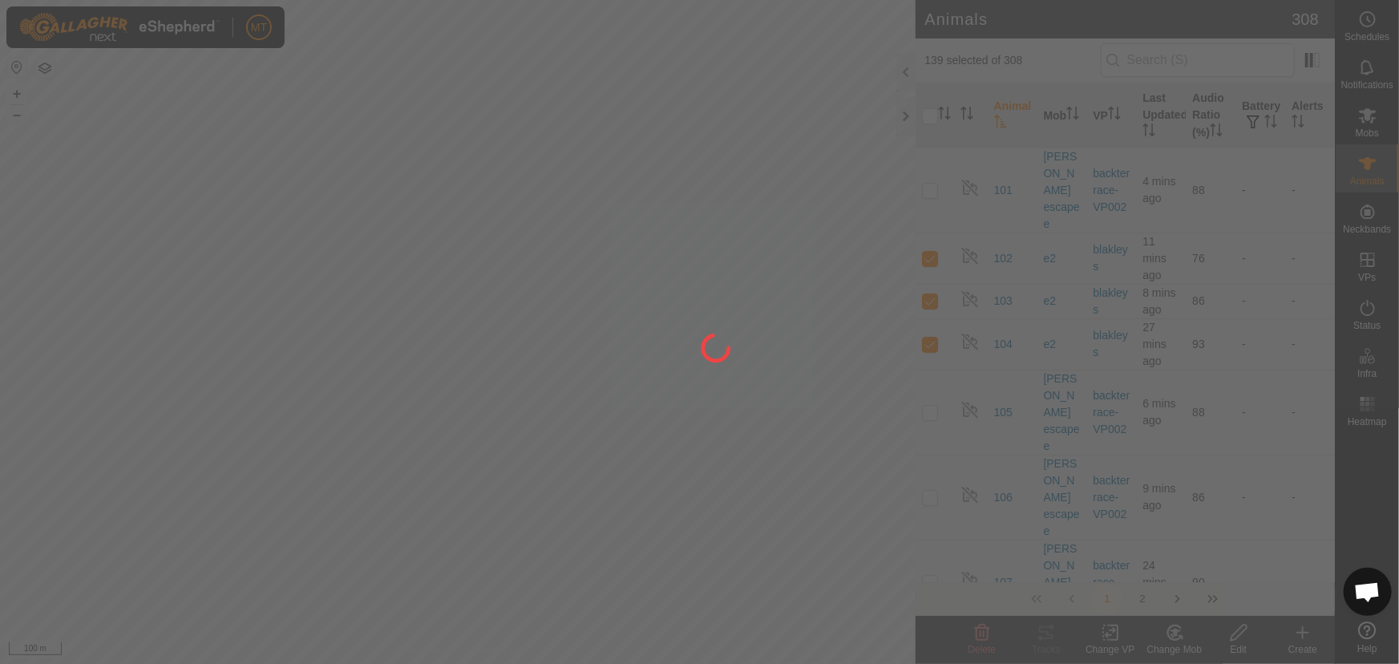
checkbox input "false"
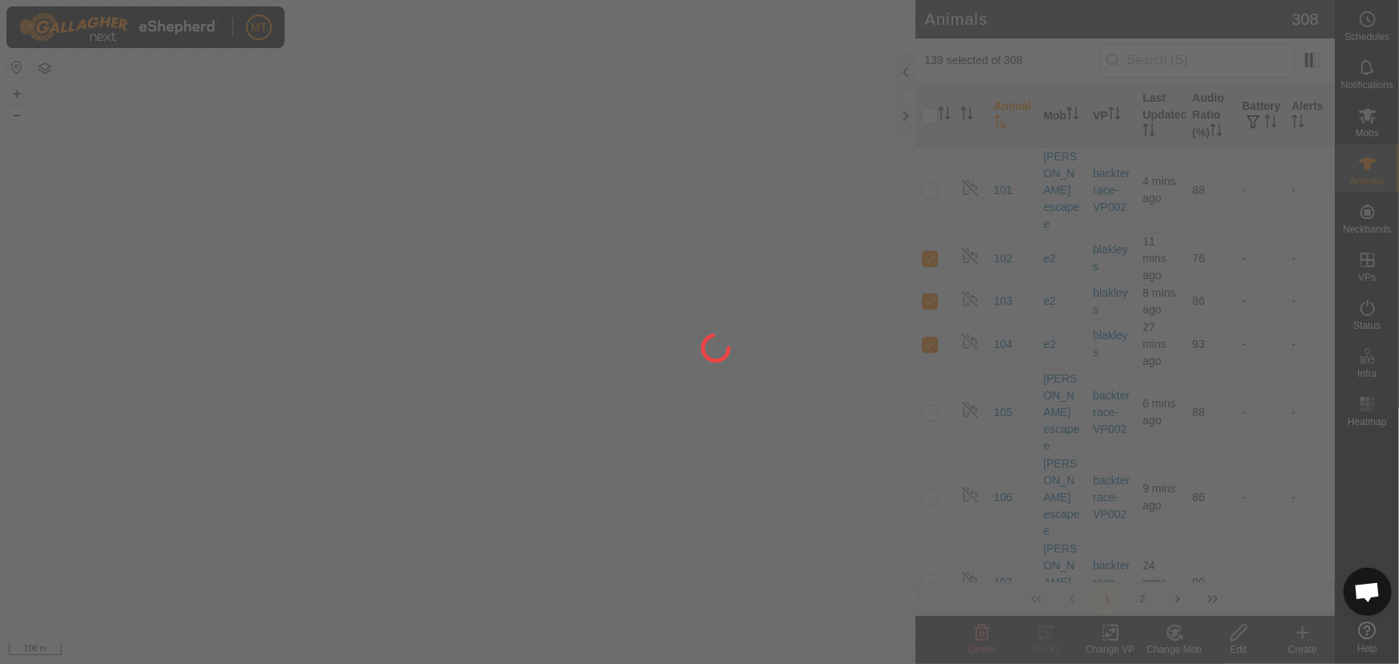
checkbox input "false"
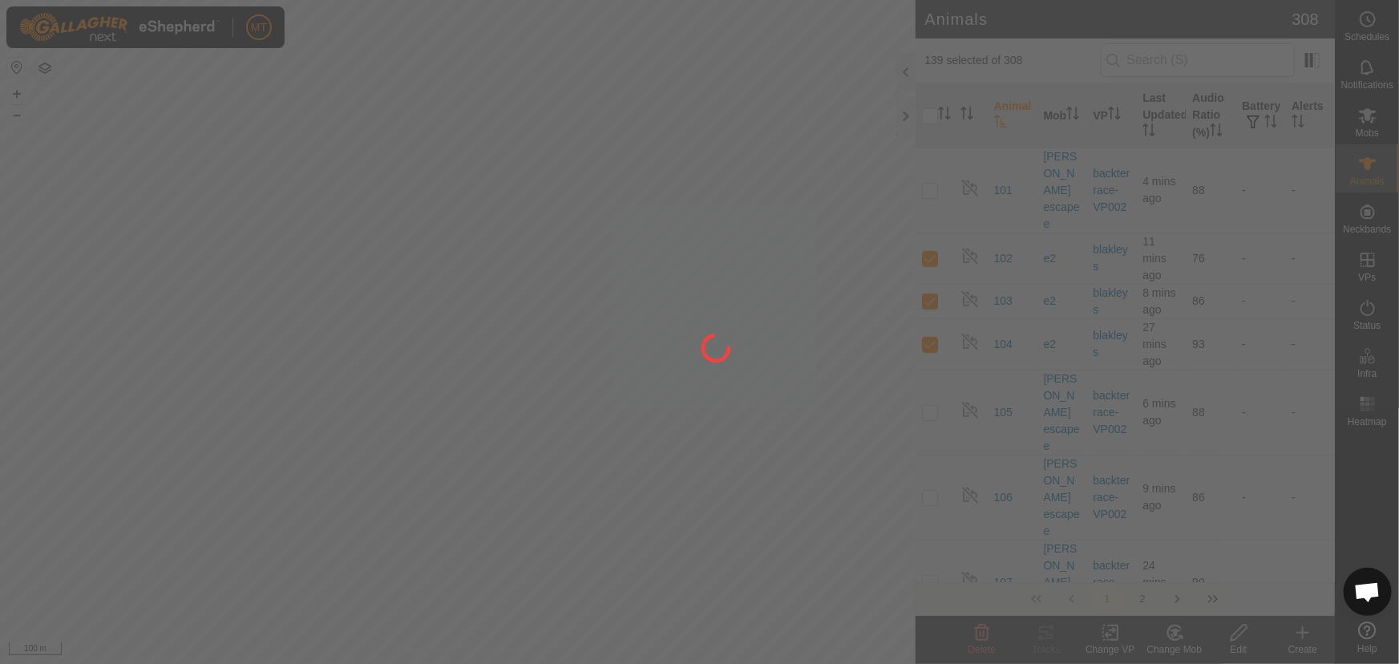
checkbox input "false"
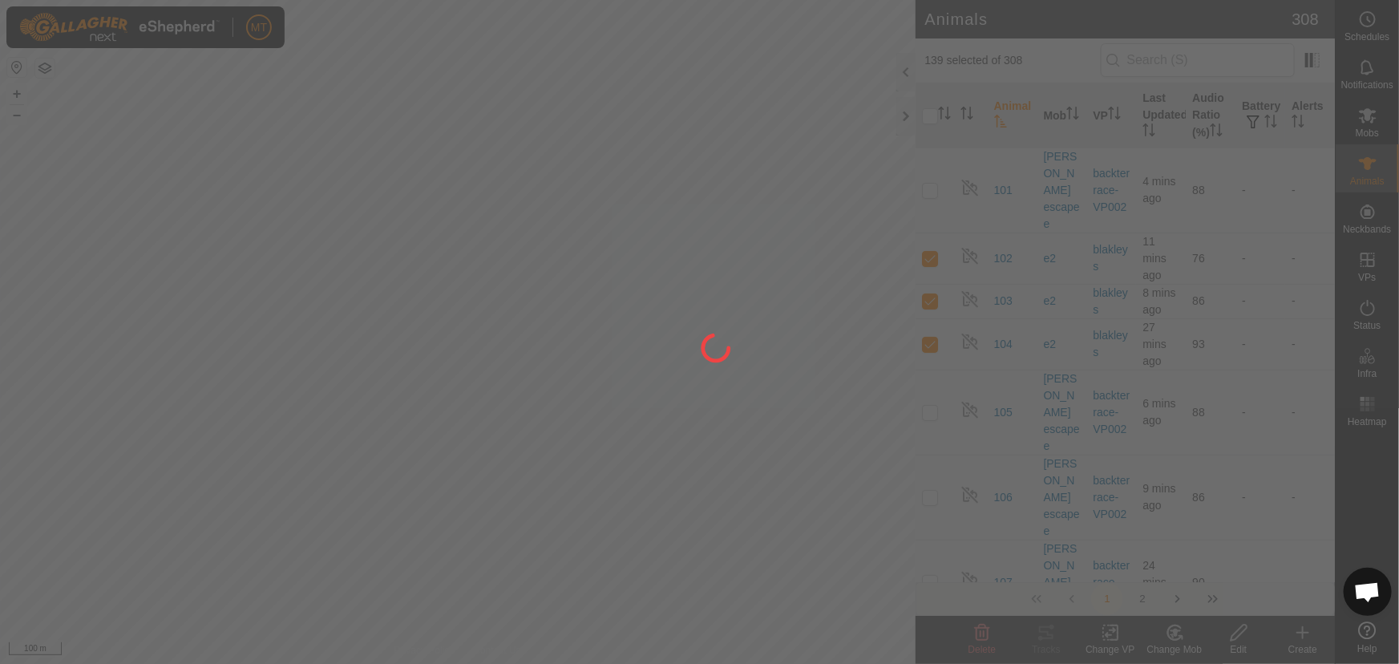
checkbox input "false"
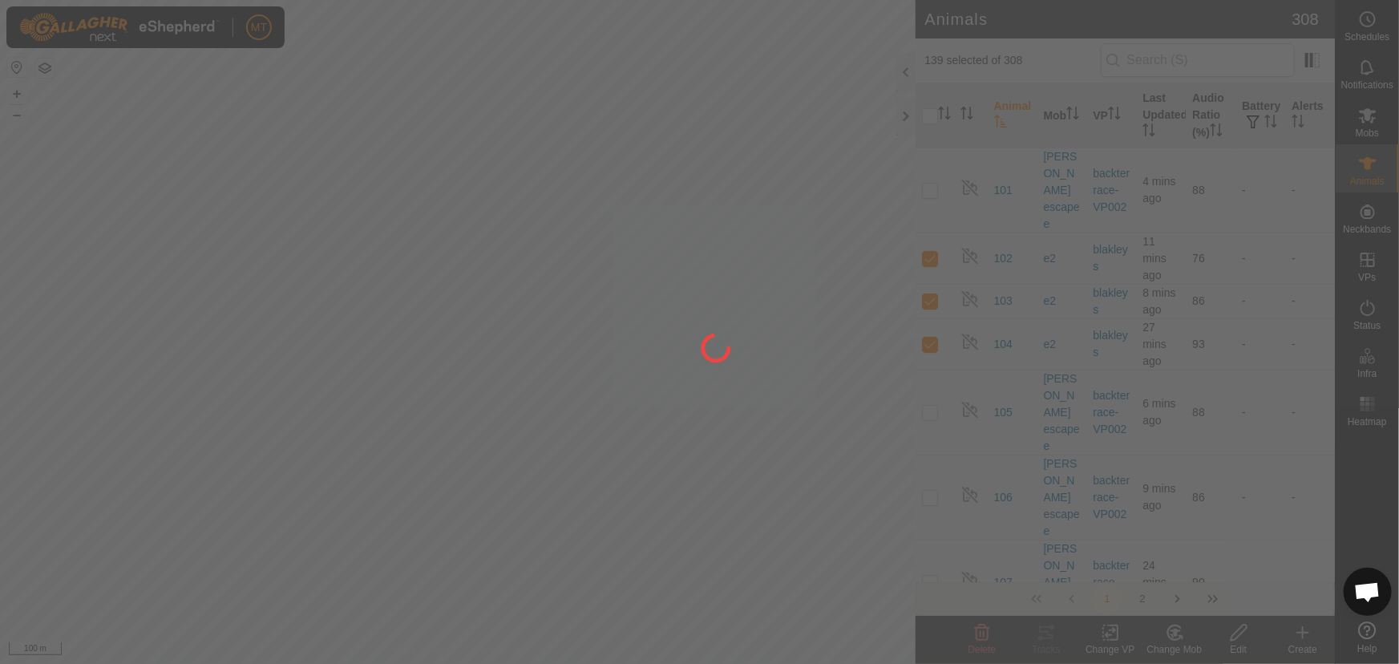
checkbox input "false"
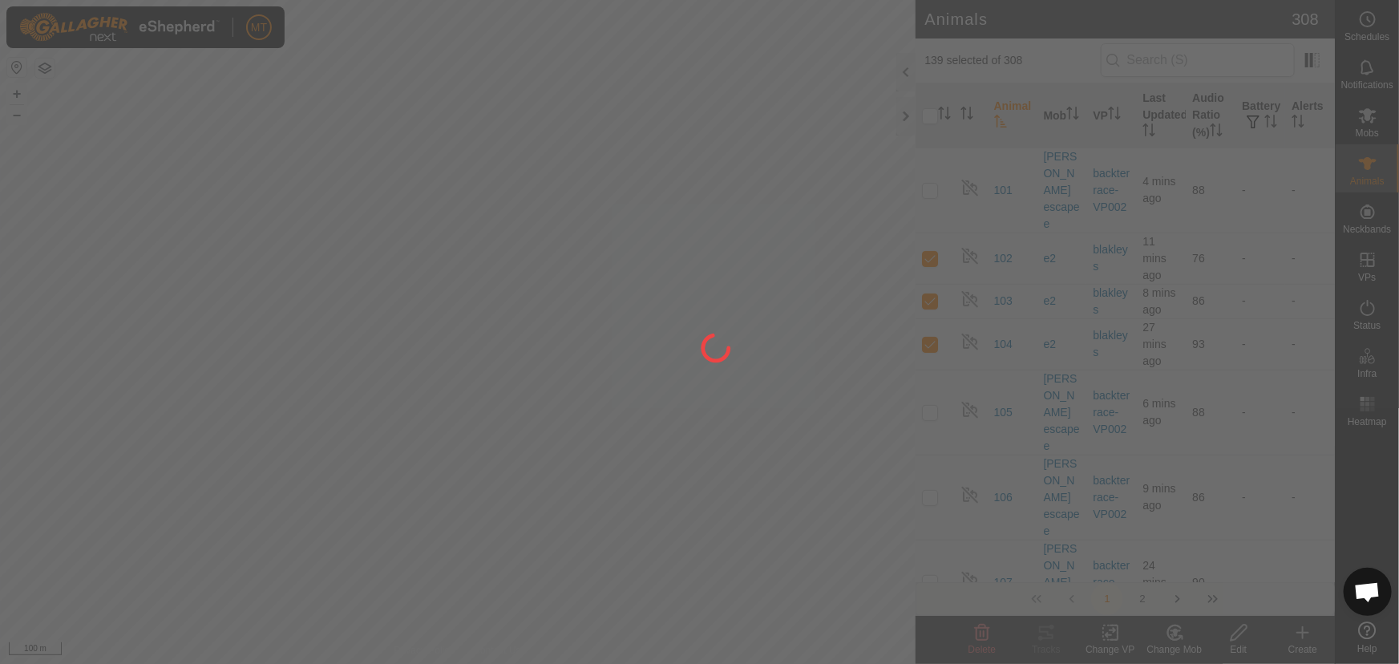
checkbox input "false"
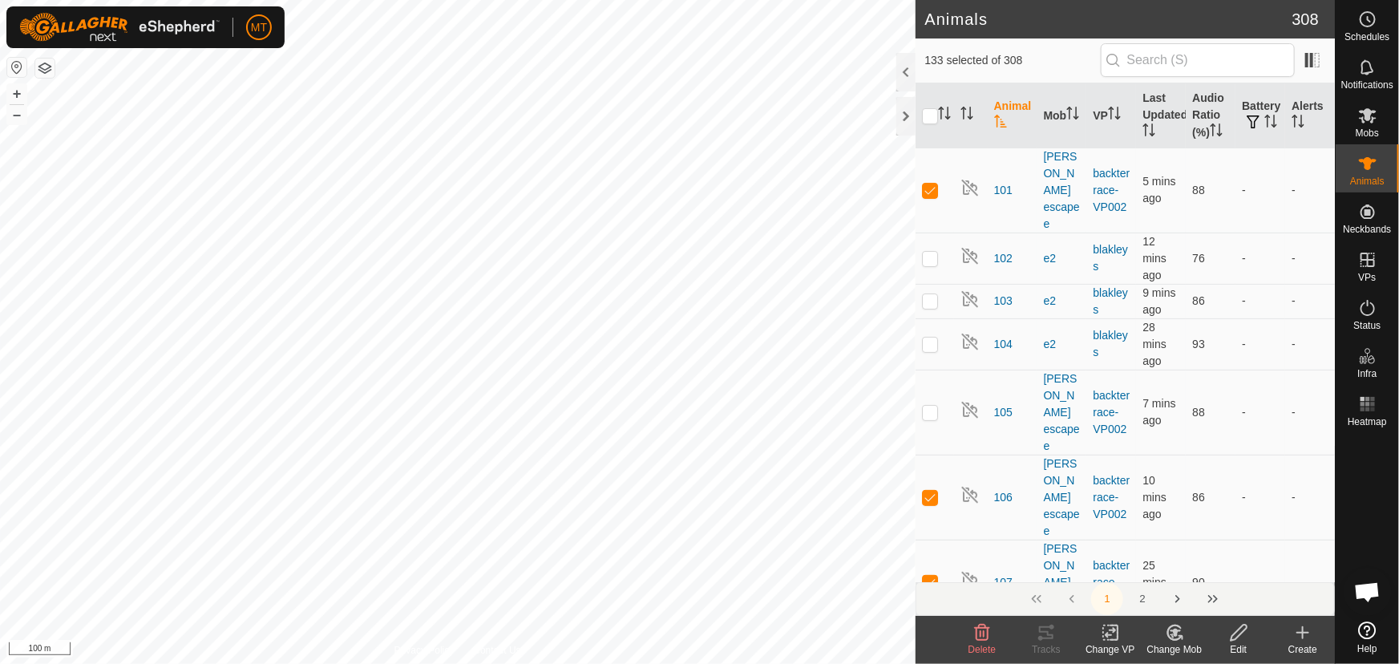
click at [1178, 636] on icon at bounding box center [1179, 637] width 3 height 3
click at [1176, 555] on link "Choose Mob..." at bounding box center [1222, 564] width 159 height 32
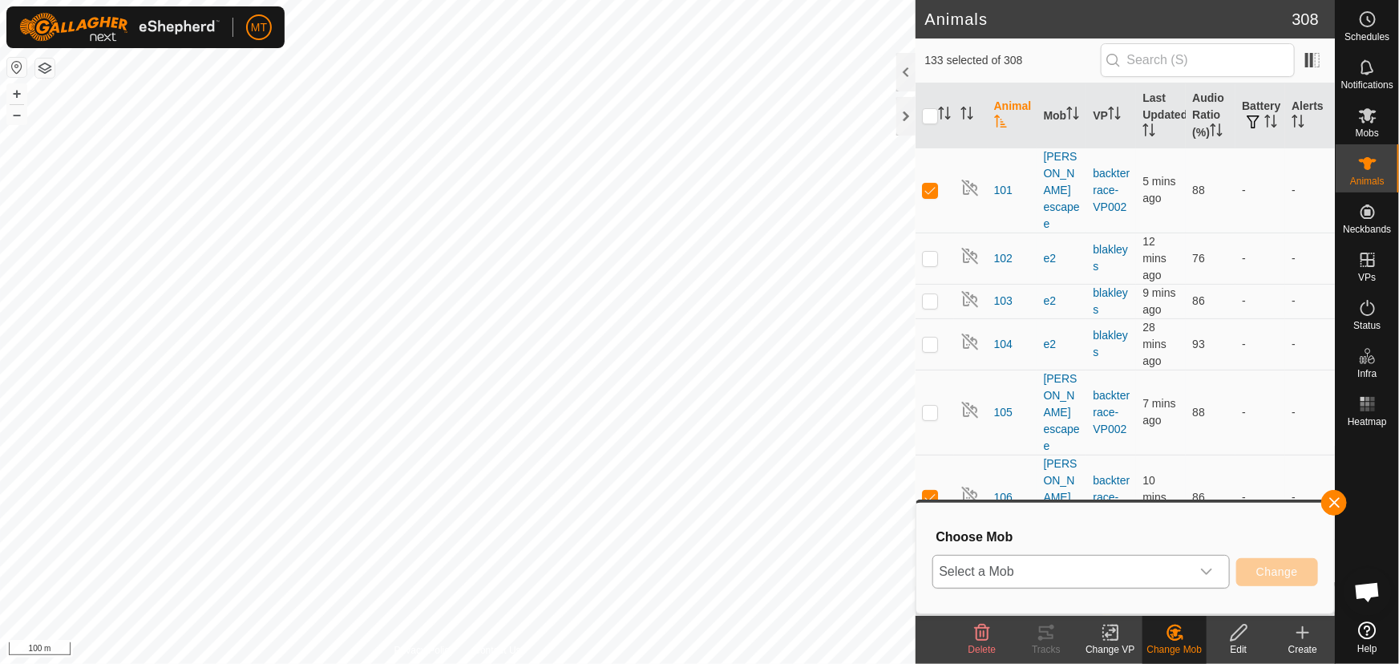
click at [1037, 573] on span "Select a Mob" at bounding box center [1061, 572] width 257 height 32
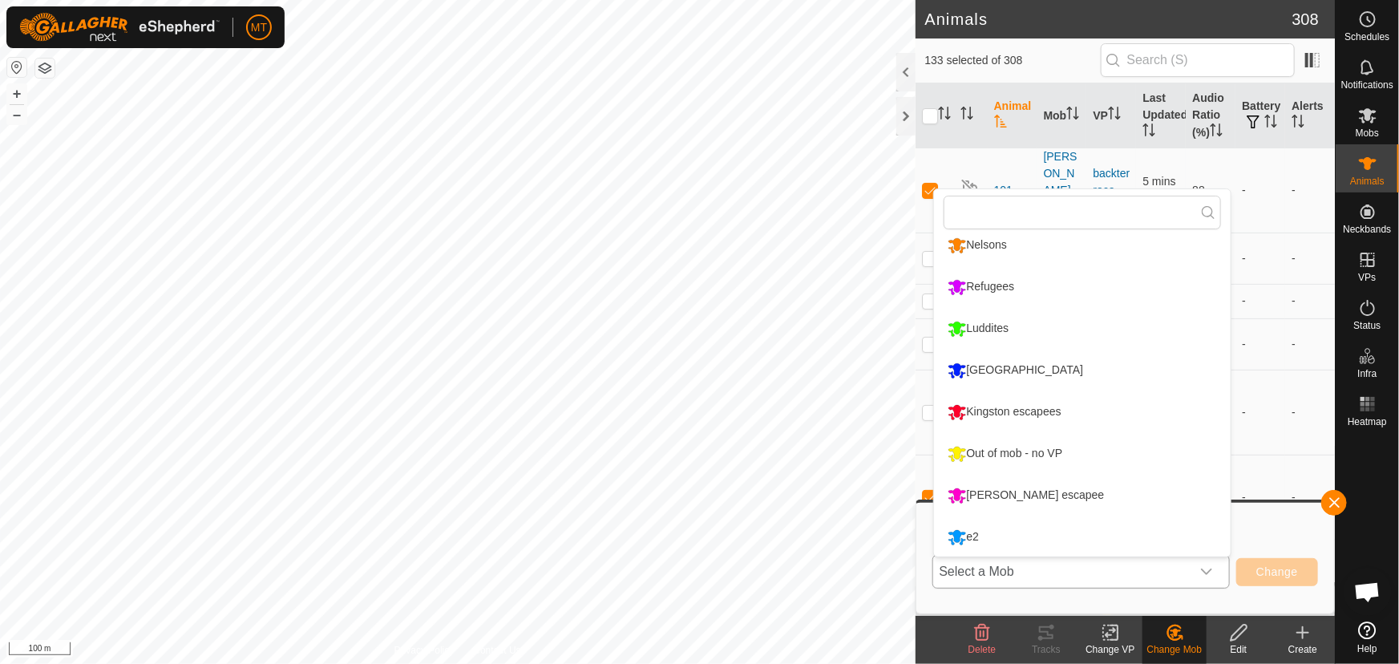
click at [986, 492] on div "[PERSON_NAME] escapee" at bounding box center [1026, 495] width 165 height 27
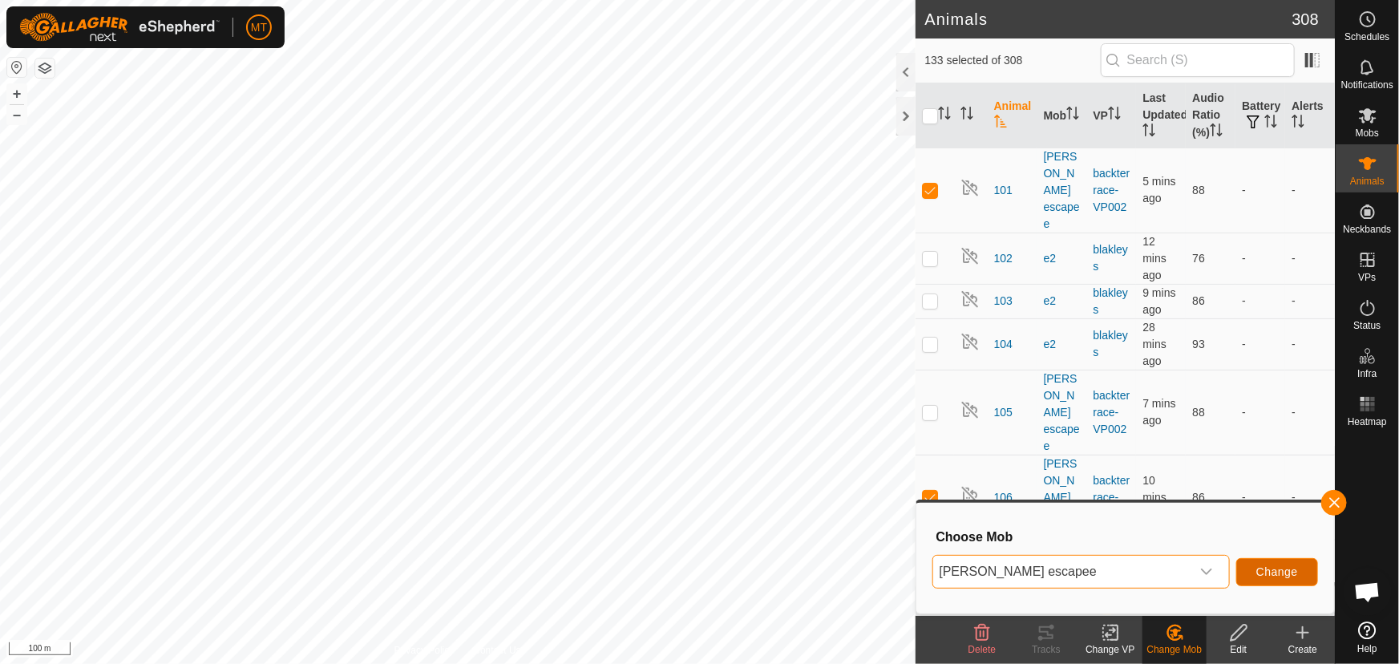
click at [1283, 569] on span "Change" at bounding box center [1277, 571] width 42 height 13
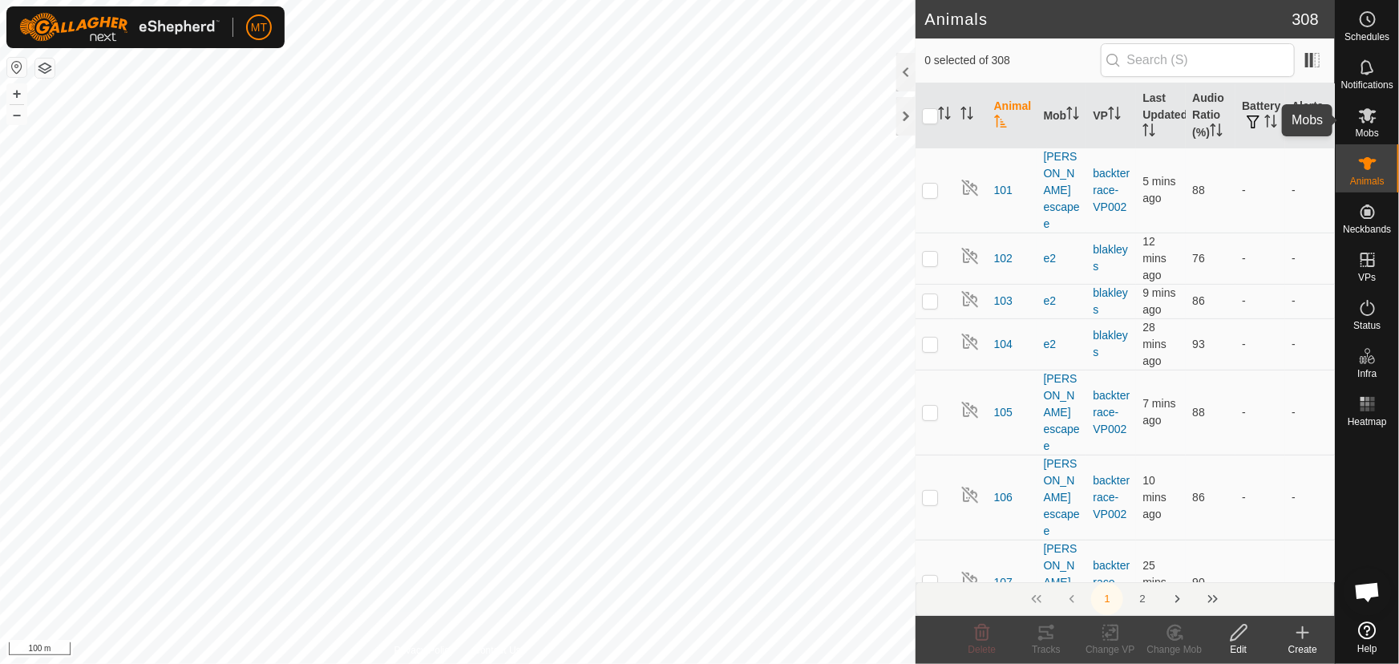
click at [1371, 113] on icon at bounding box center [1368, 115] width 18 height 15
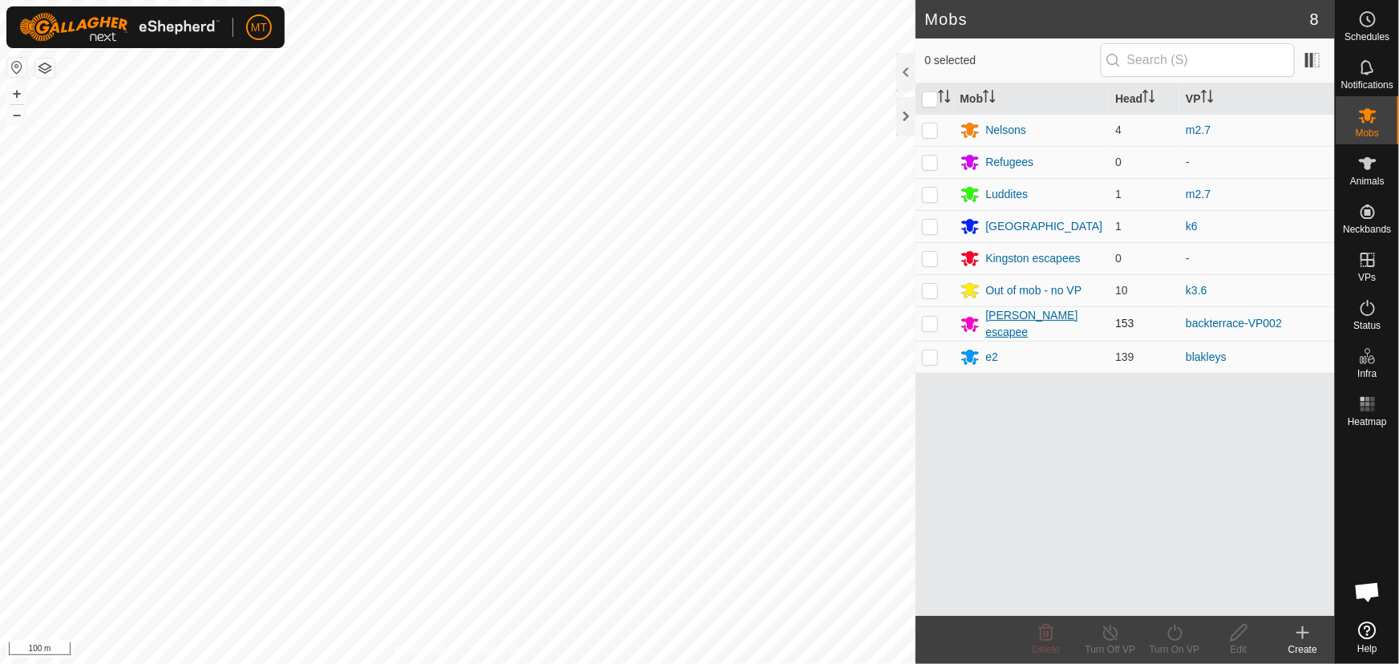
click at [997, 316] on div "[PERSON_NAME] escapee" at bounding box center [1044, 324] width 117 height 34
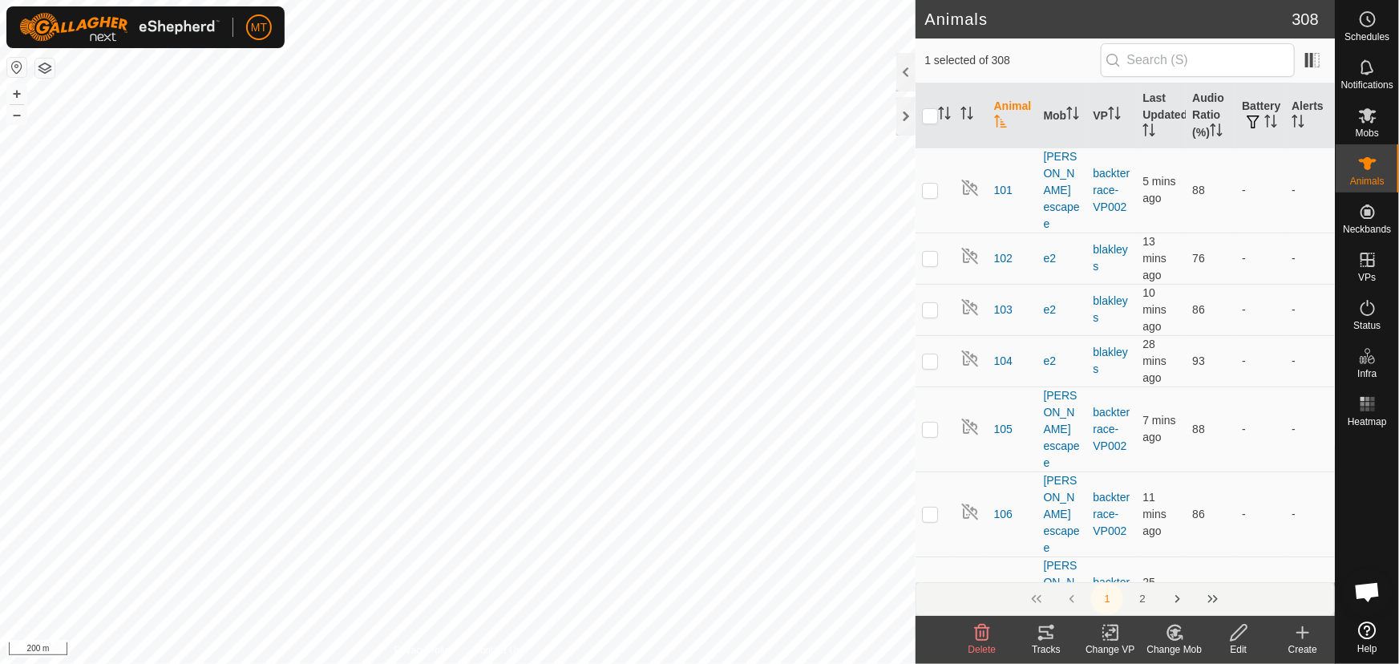
click at [1178, 630] on icon at bounding box center [1175, 632] width 11 height 8
click at [1186, 568] on link "Choose Mob..." at bounding box center [1222, 564] width 159 height 32
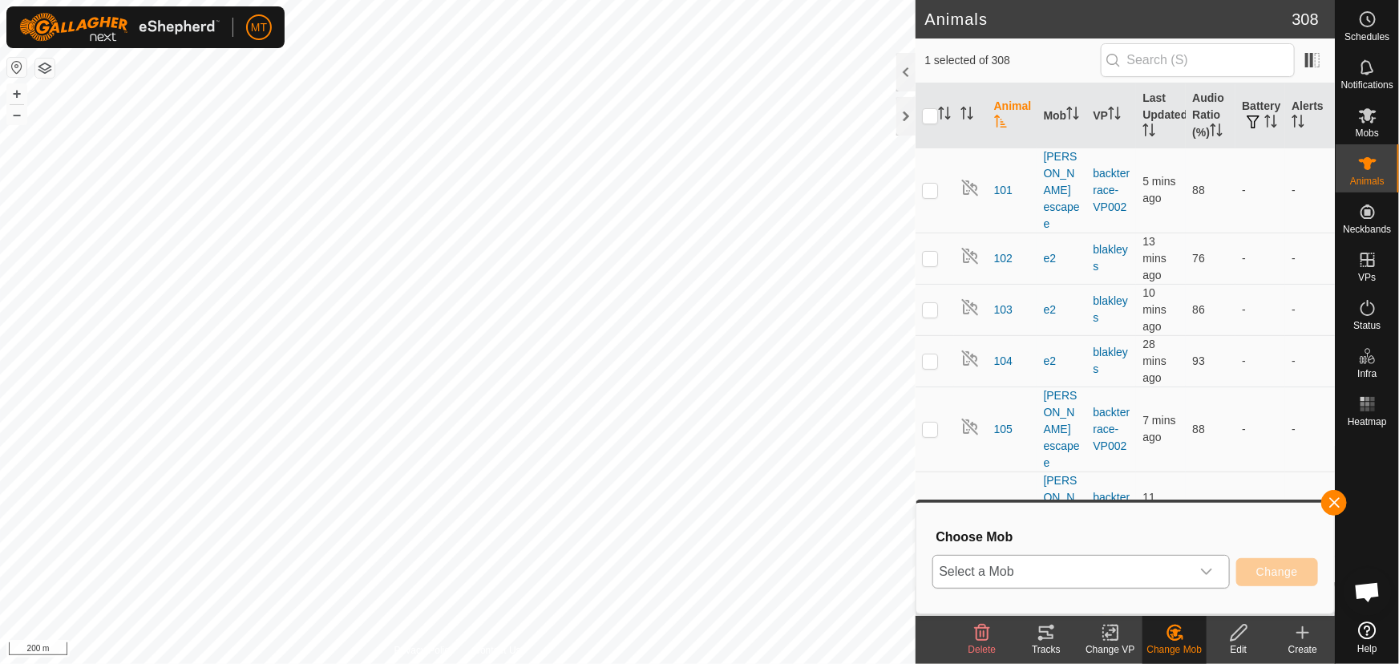
click at [1107, 568] on span "Select a Mob" at bounding box center [1061, 572] width 257 height 32
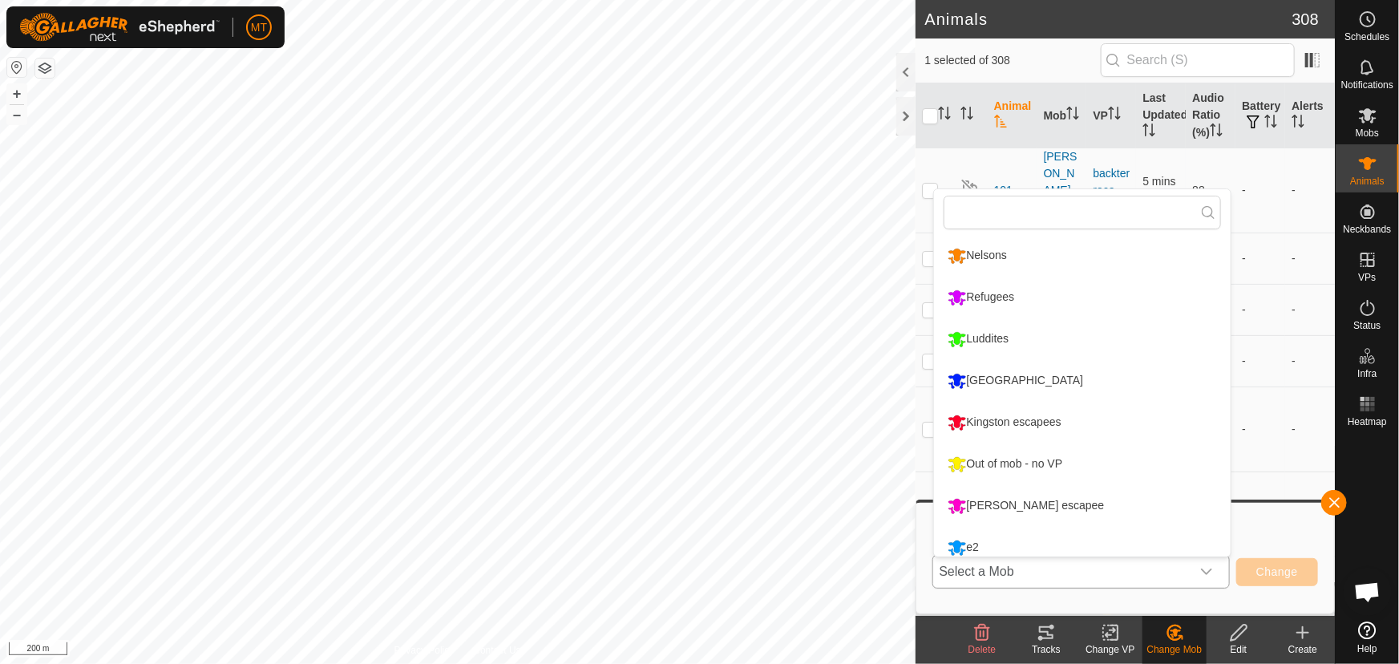
scroll to position [10, 0]
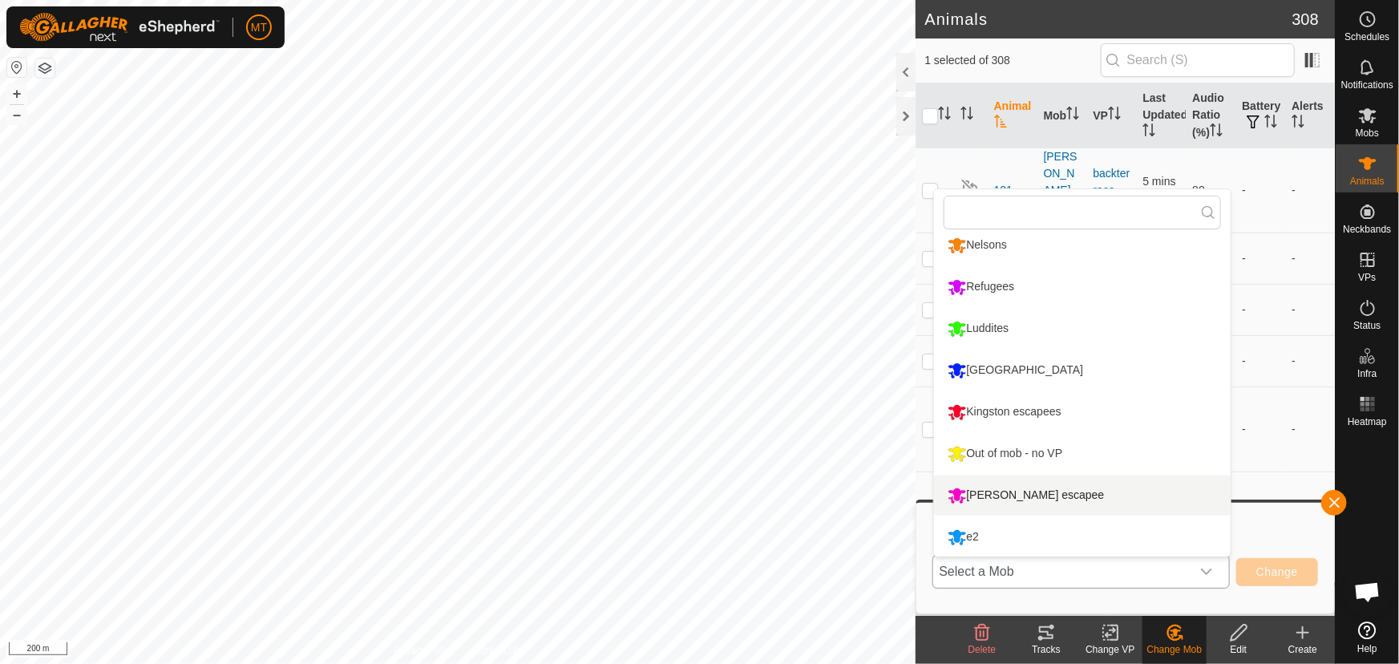
click at [1008, 491] on li "[PERSON_NAME] escapee" at bounding box center [1082, 495] width 297 height 40
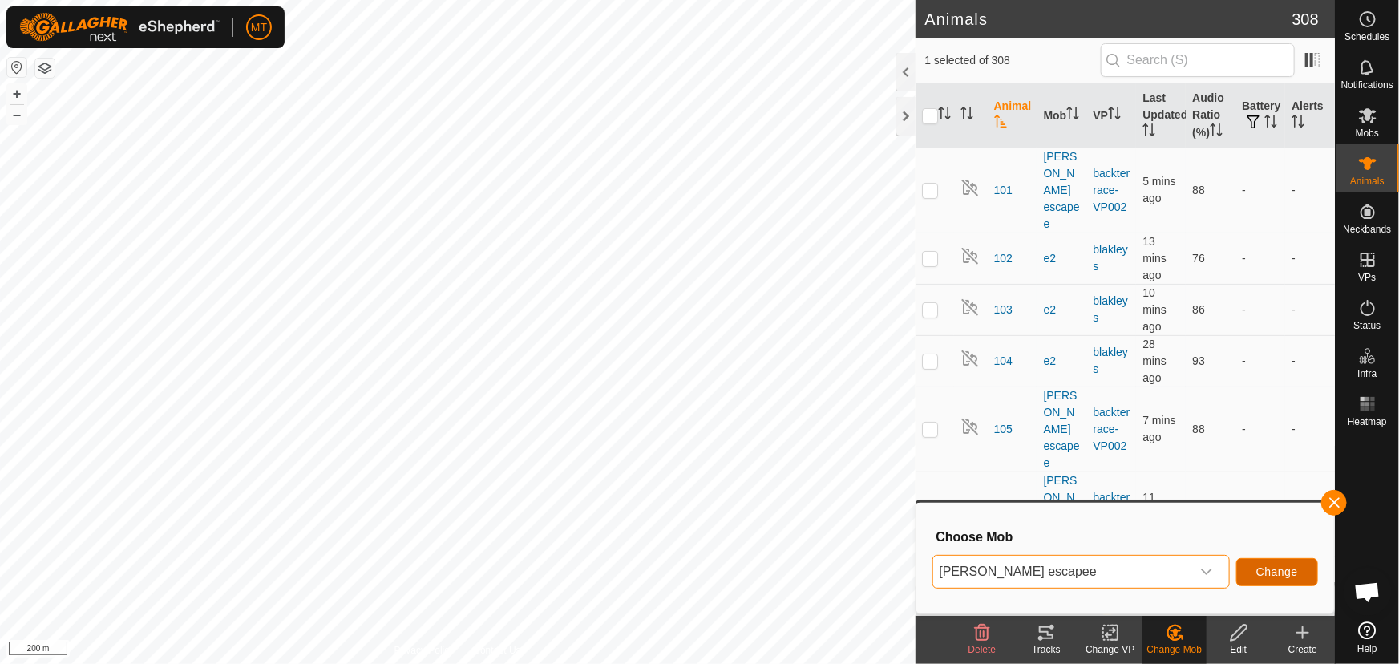
click at [1264, 568] on span "Change" at bounding box center [1277, 571] width 42 height 13
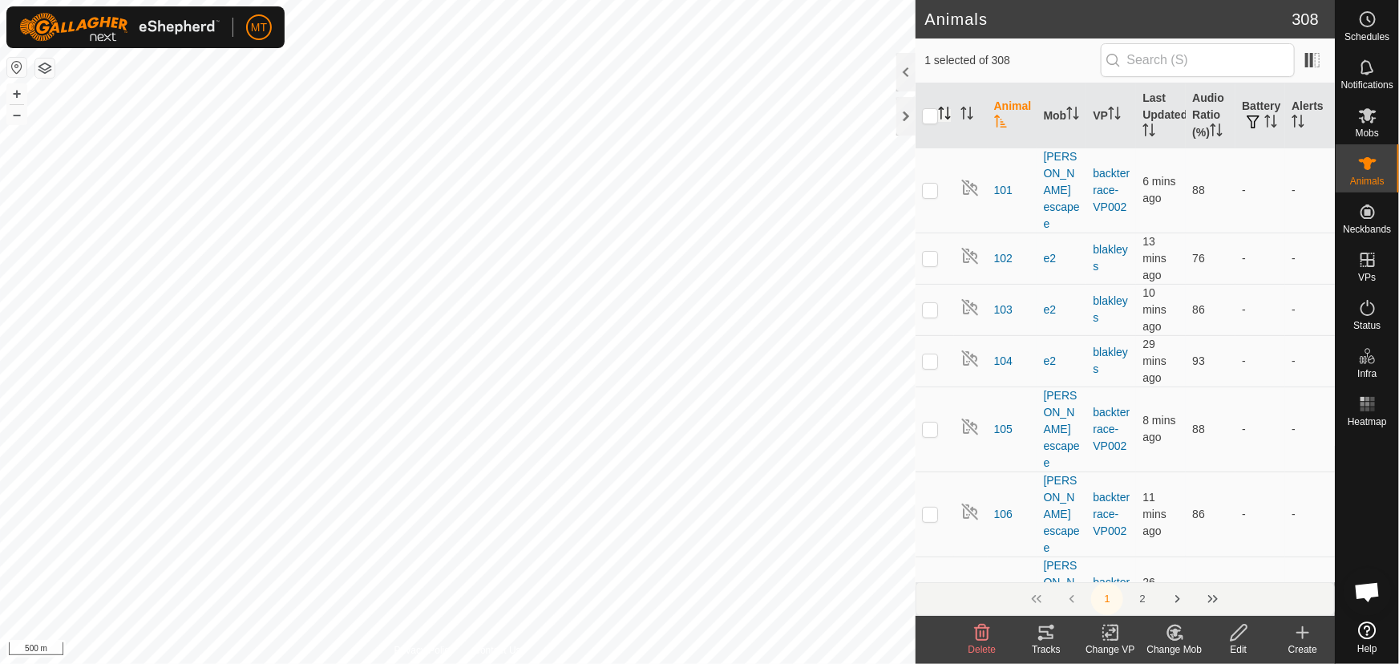
click at [946, 112] on icon "Activate to sort" at bounding box center [944, 113] width 13 height 13
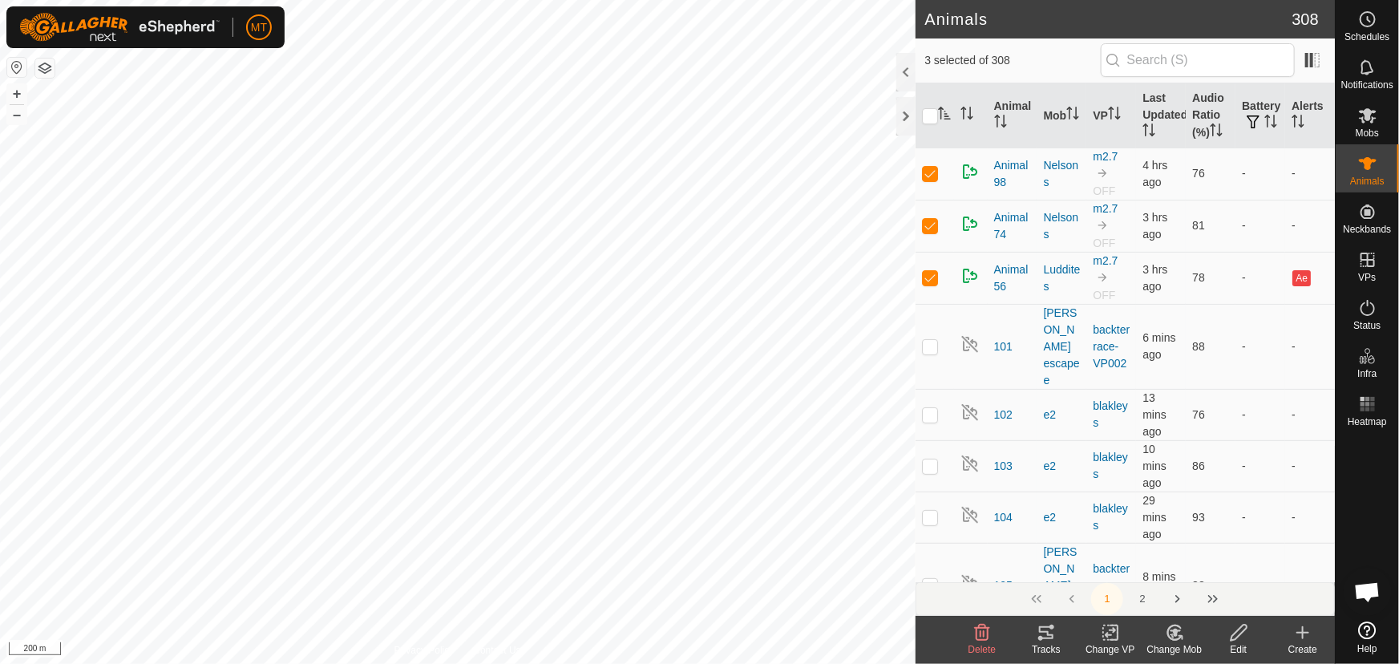
click at [1168, 639] on icon at bounding box center [1175, 632] width 20 height 19
click at [1190, 561] on link "Choose Mob..." at bounding box center [1222, 564] width 159 height 32
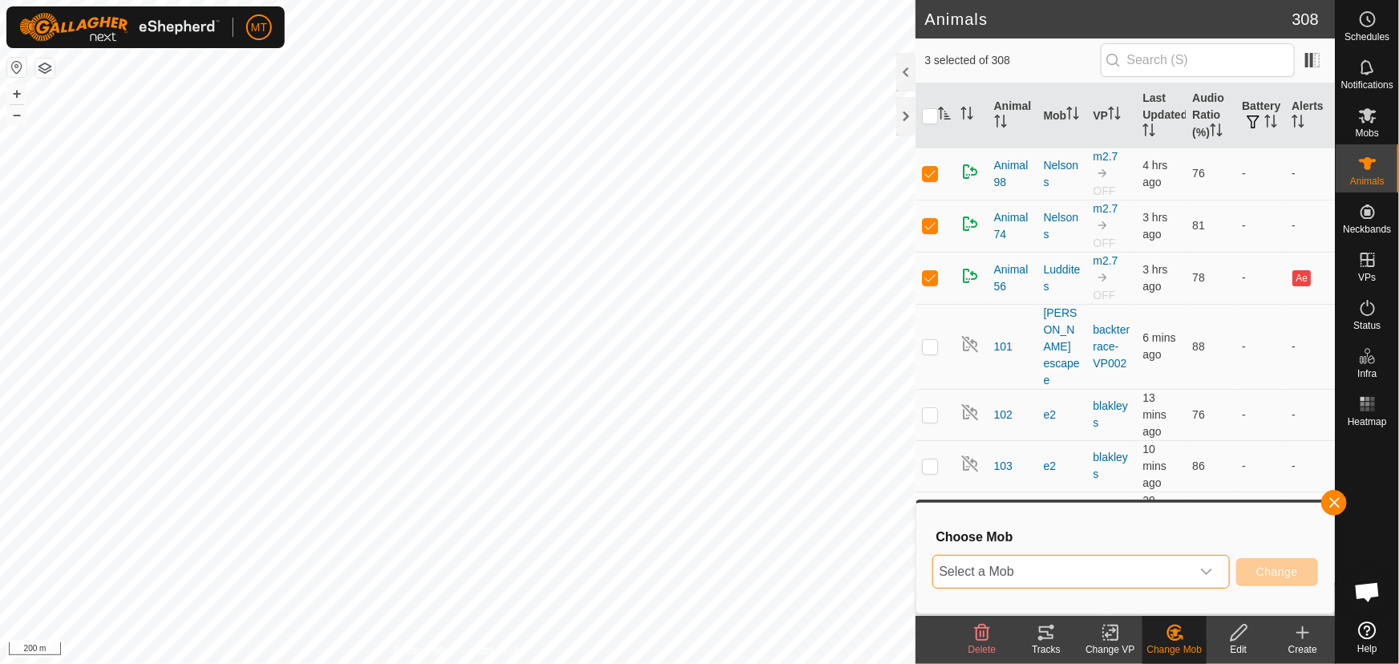
click at [1081, 573] on span "Select a Mob" at bounding box center [1061, 572] width 257 height 32
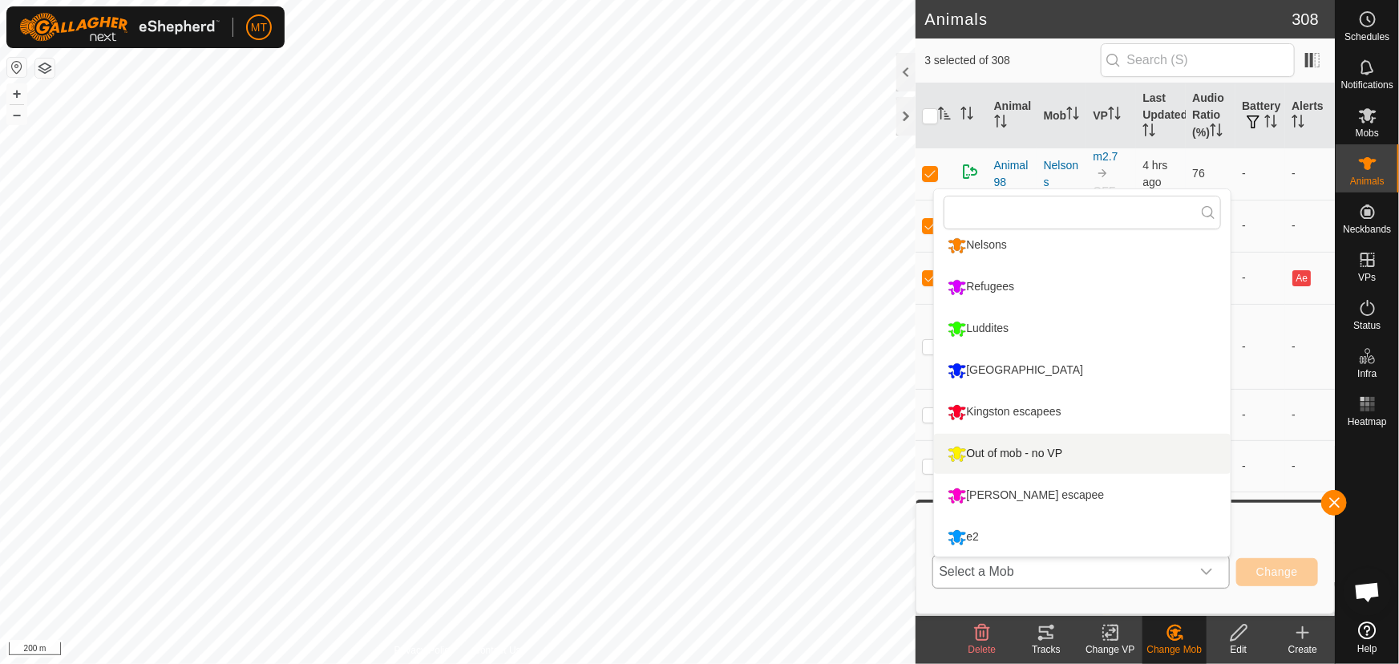
click at [1010, 443] on li "Out of mob - no VP" at bounding box center [1082, 454] width 297 height 40
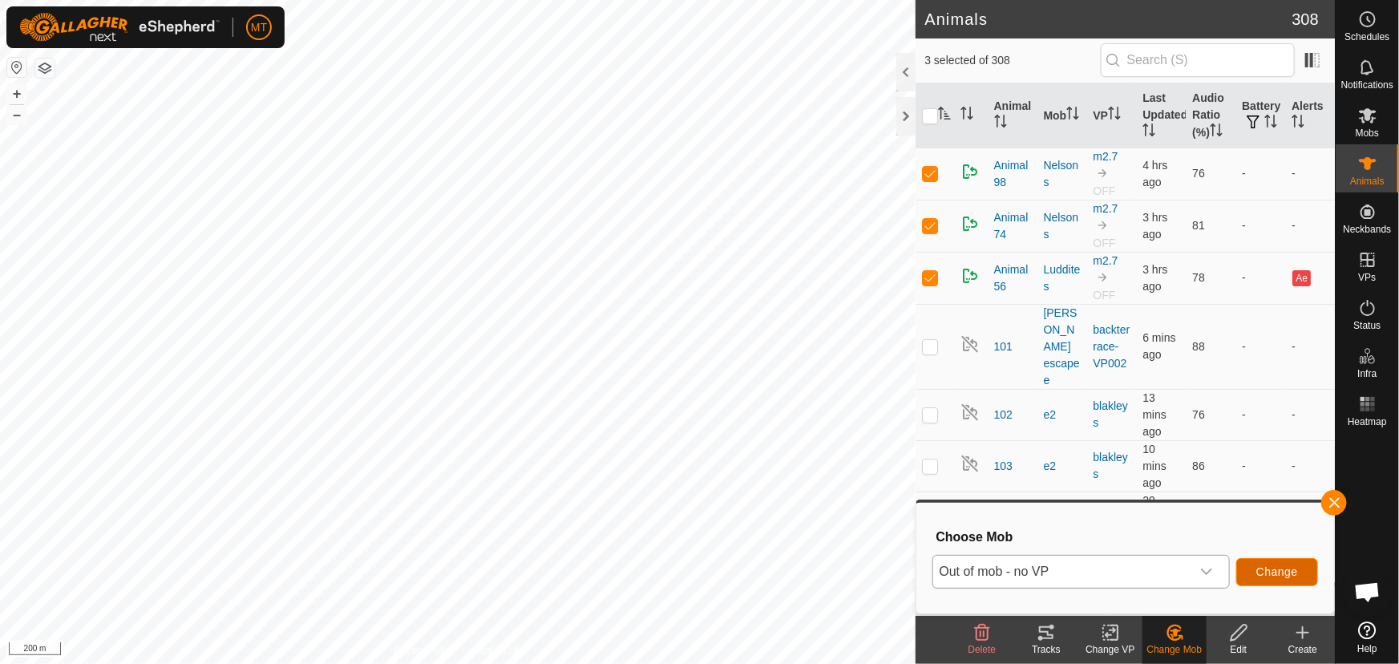
click at [1264, 569] on span "Change" at bounding box center [1277, 571] width 42 height 13
